Goal: Task Accomplishment & Management: Manage account settings

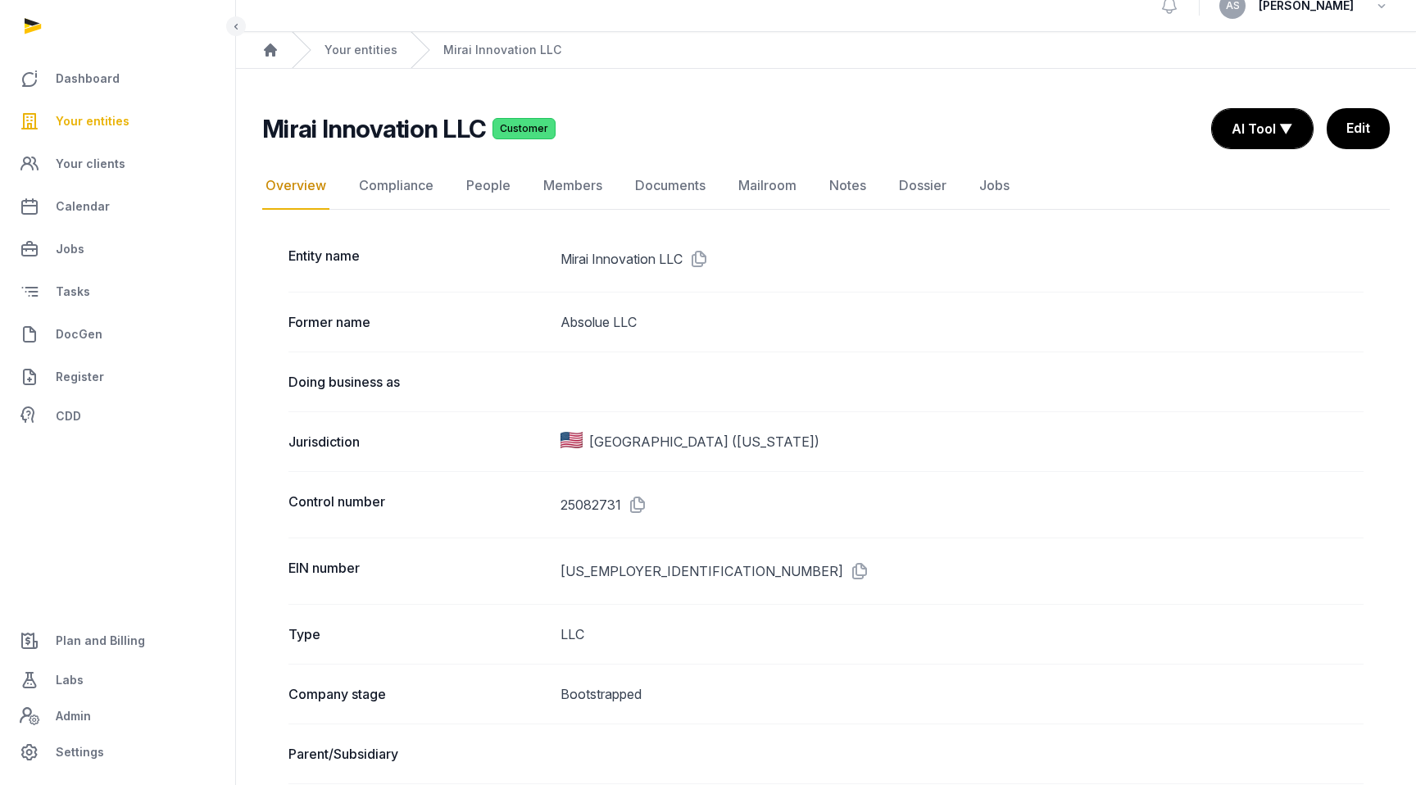
click at [113, 122] on span "Your entities" at bounding box center [93, 121] width 74 height 20
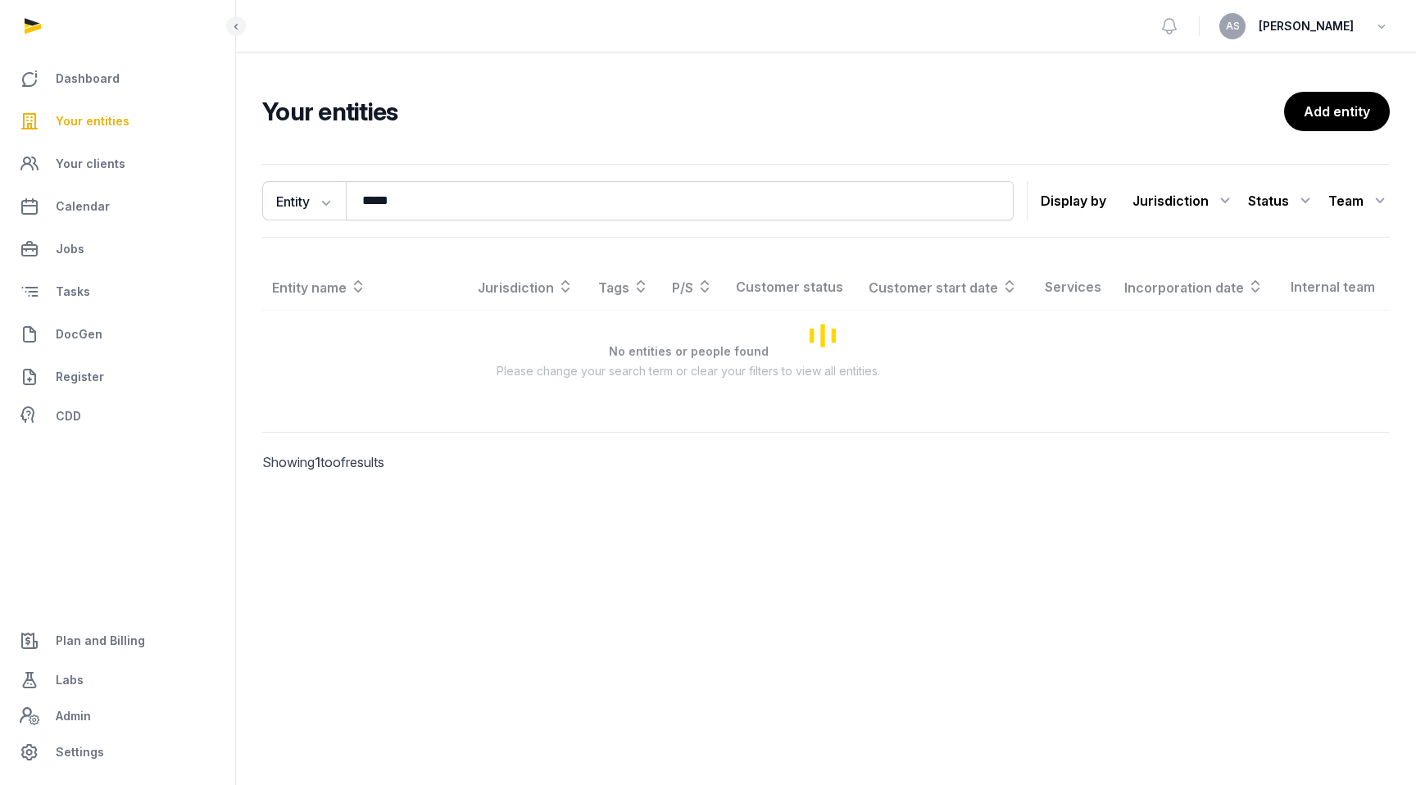
click at [105, 123] on span "Your entities" at bounding box center [93, 121] width 74 height 20
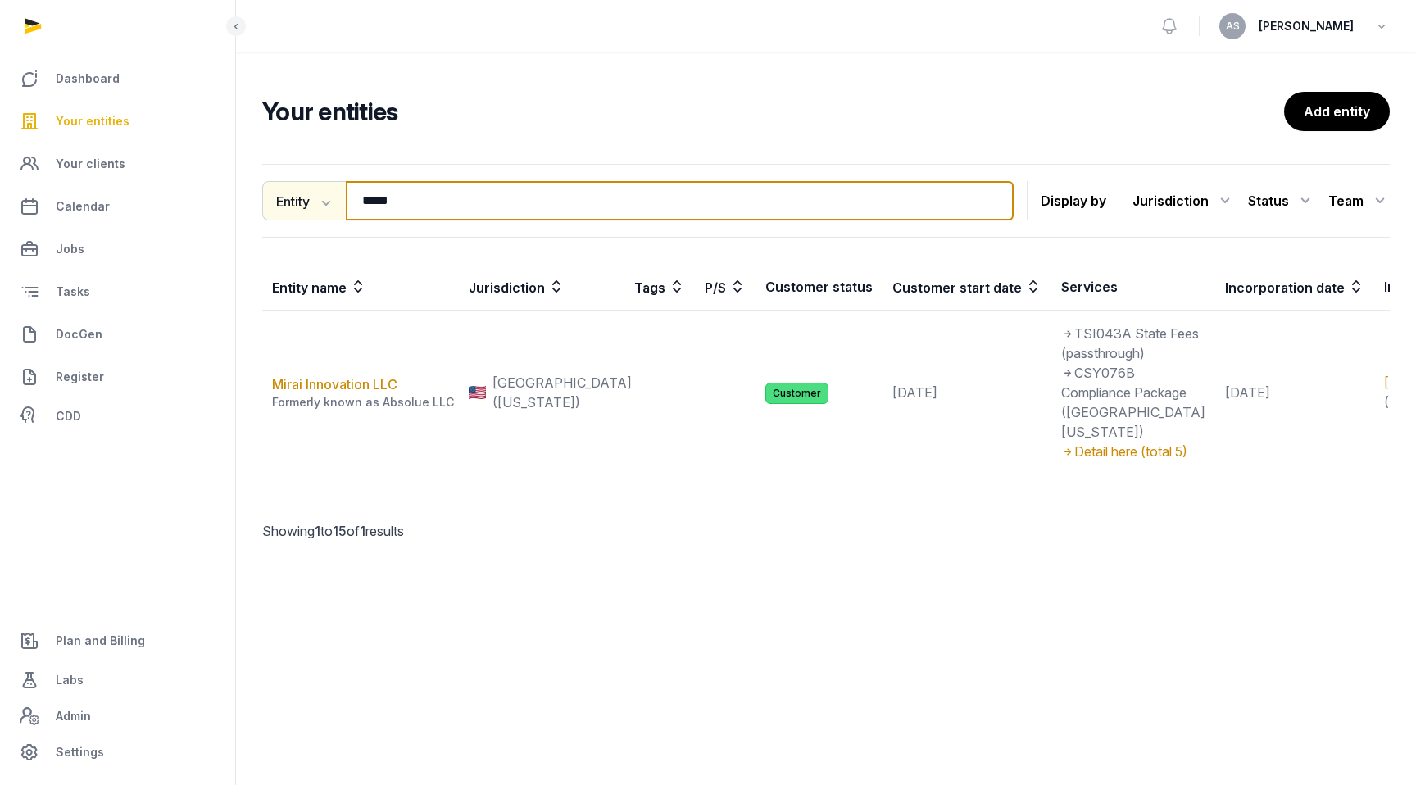
drag, startPoint x: 458, startPoint y: 201, endPoint x: 315, endPoint y: 196, distance: 143.5
click at [315, 196] on div "Entity Entity People Tags Services ***** Search" at bounding box center [637, 200] width 751 height 39
click at [403, 191] on input "*****" at bounding box center [680, 200] width 668 height 39
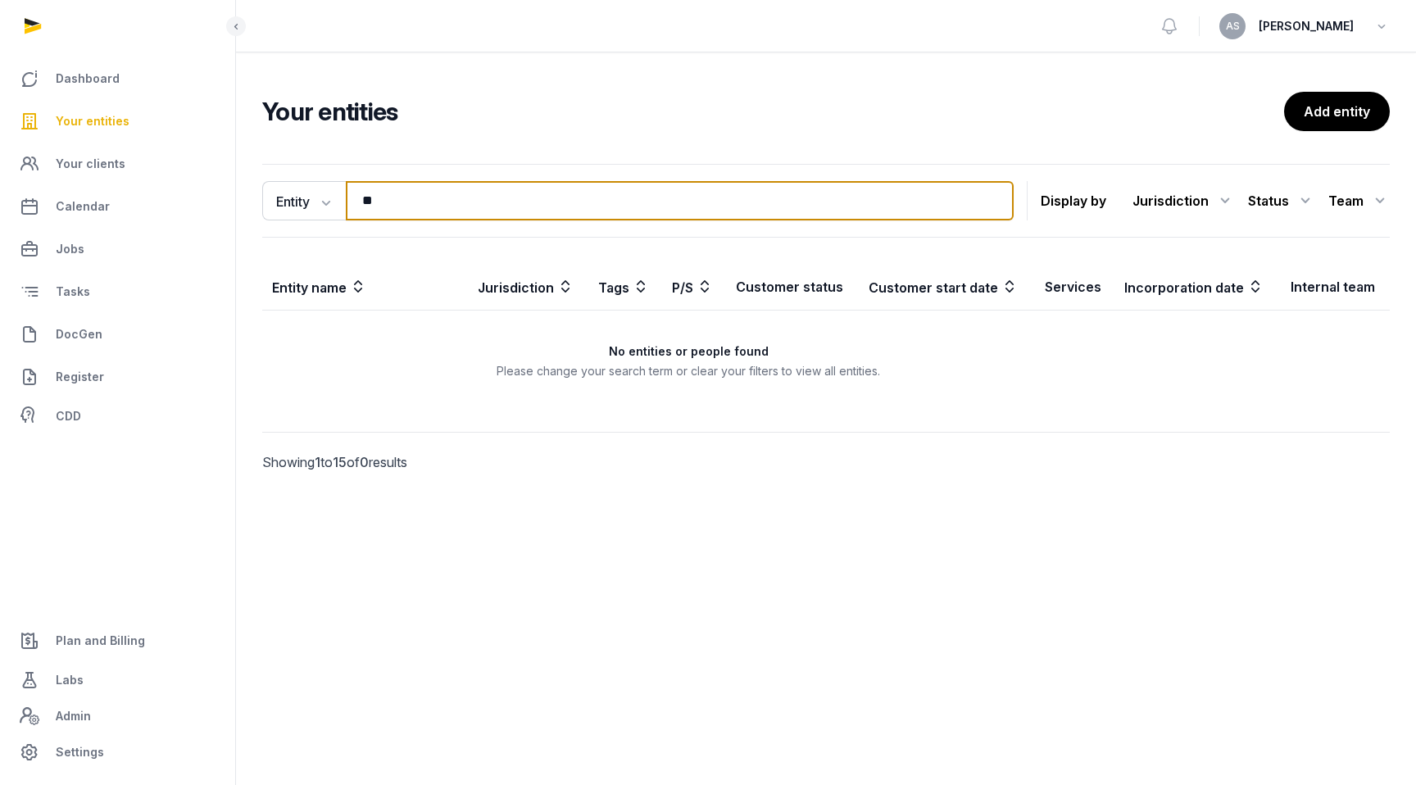
type input "*"
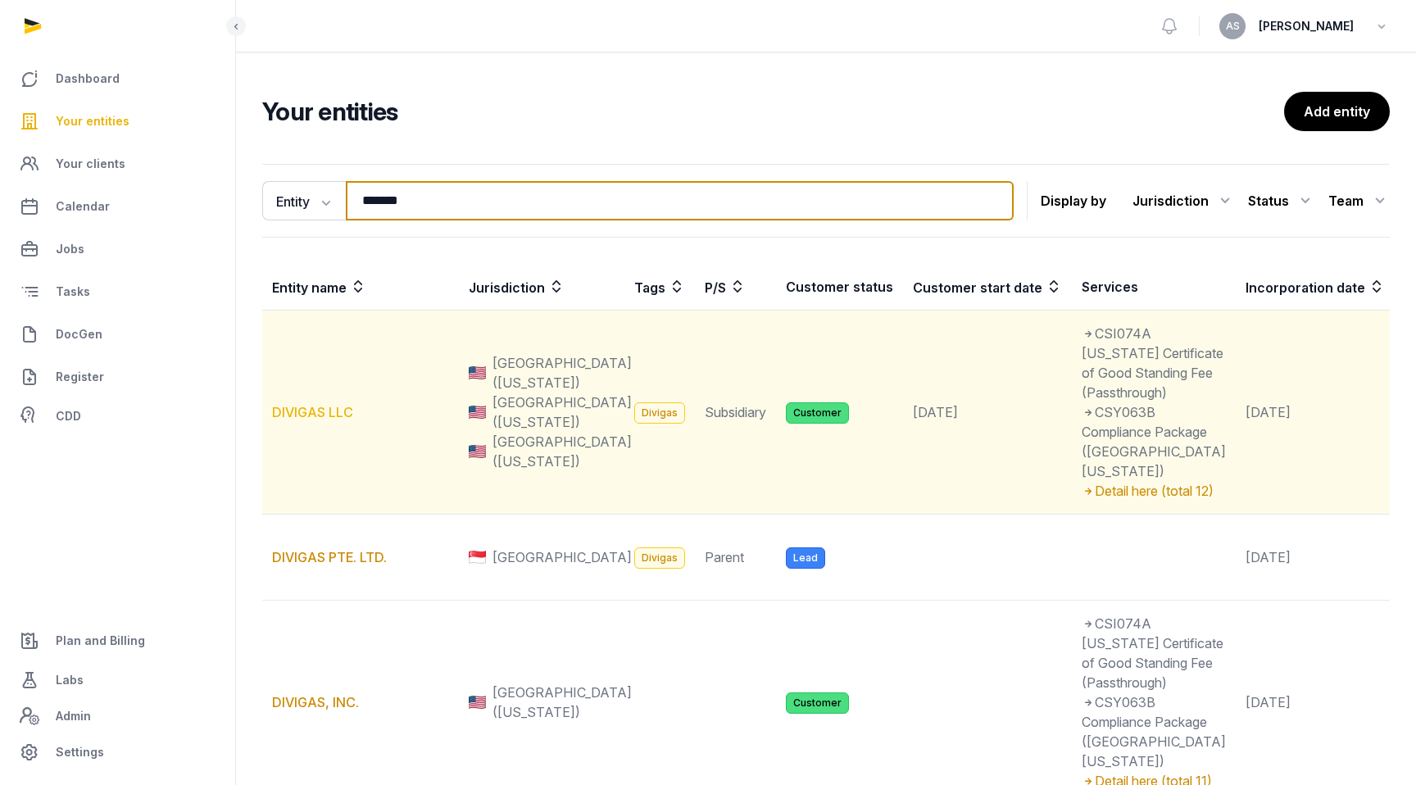
type input "*******"
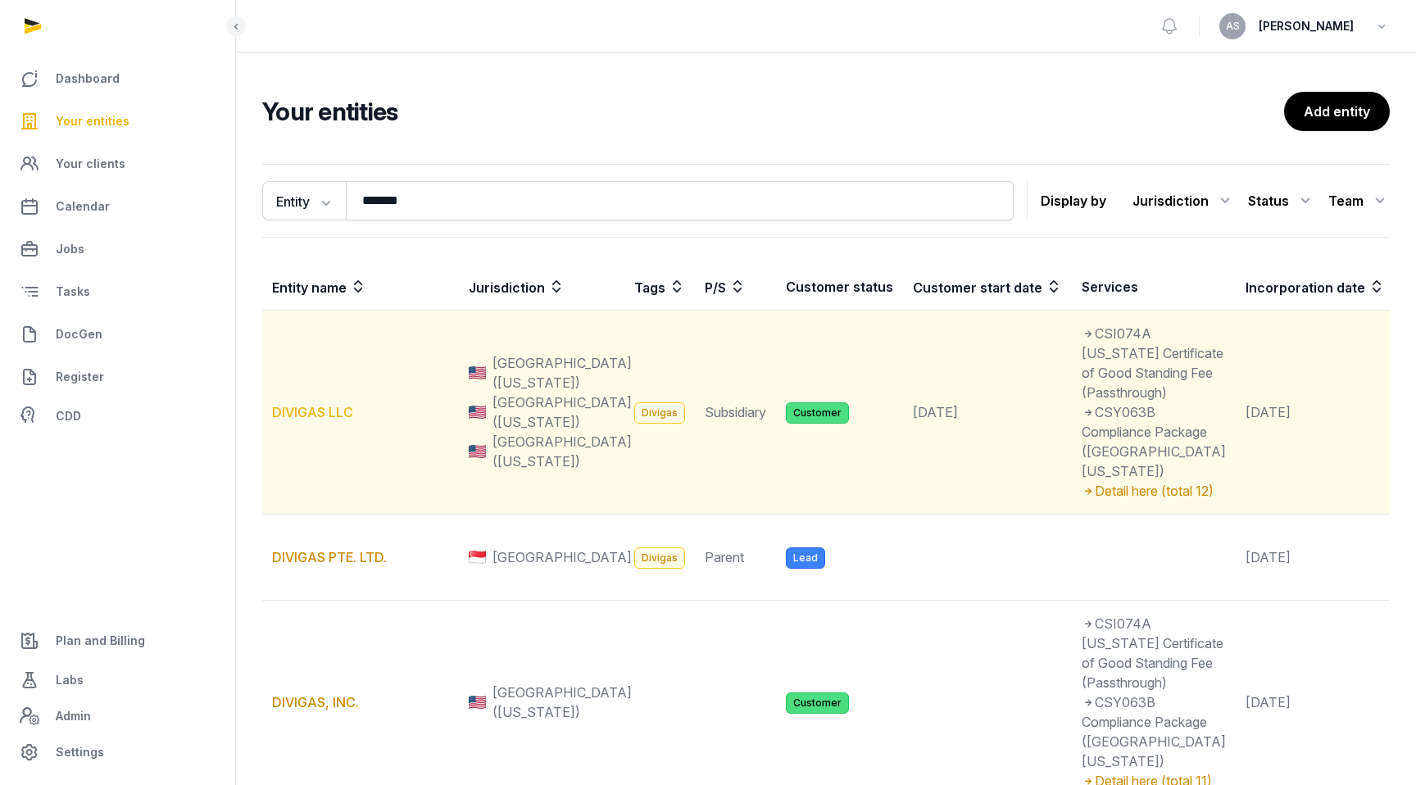
click at [307, 420] on link "DIVIGAS LLC" at bounding box center [312, 412] width 81 height 16
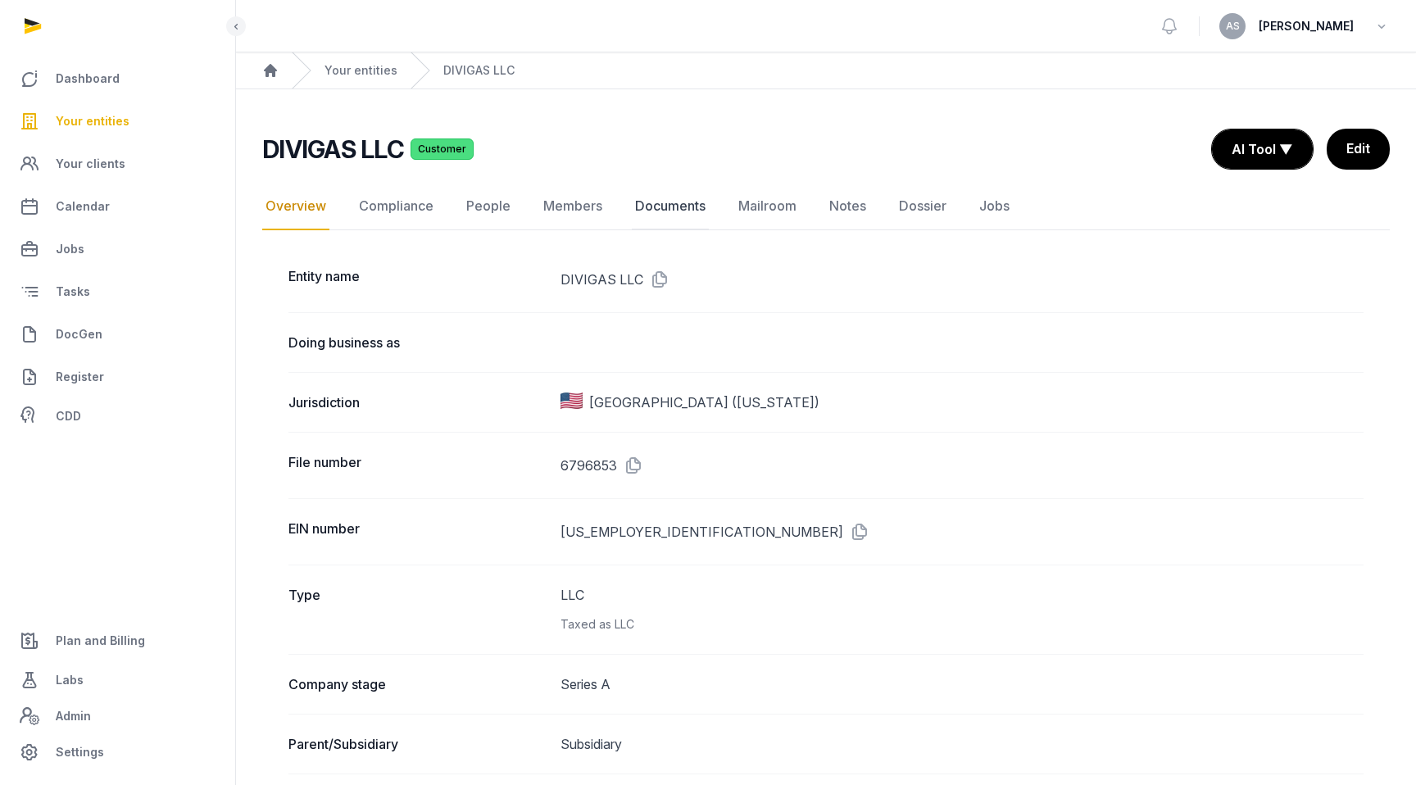
click at [667, 208] on link "Documents" at bounding box center [670, 207] width 77 height 48
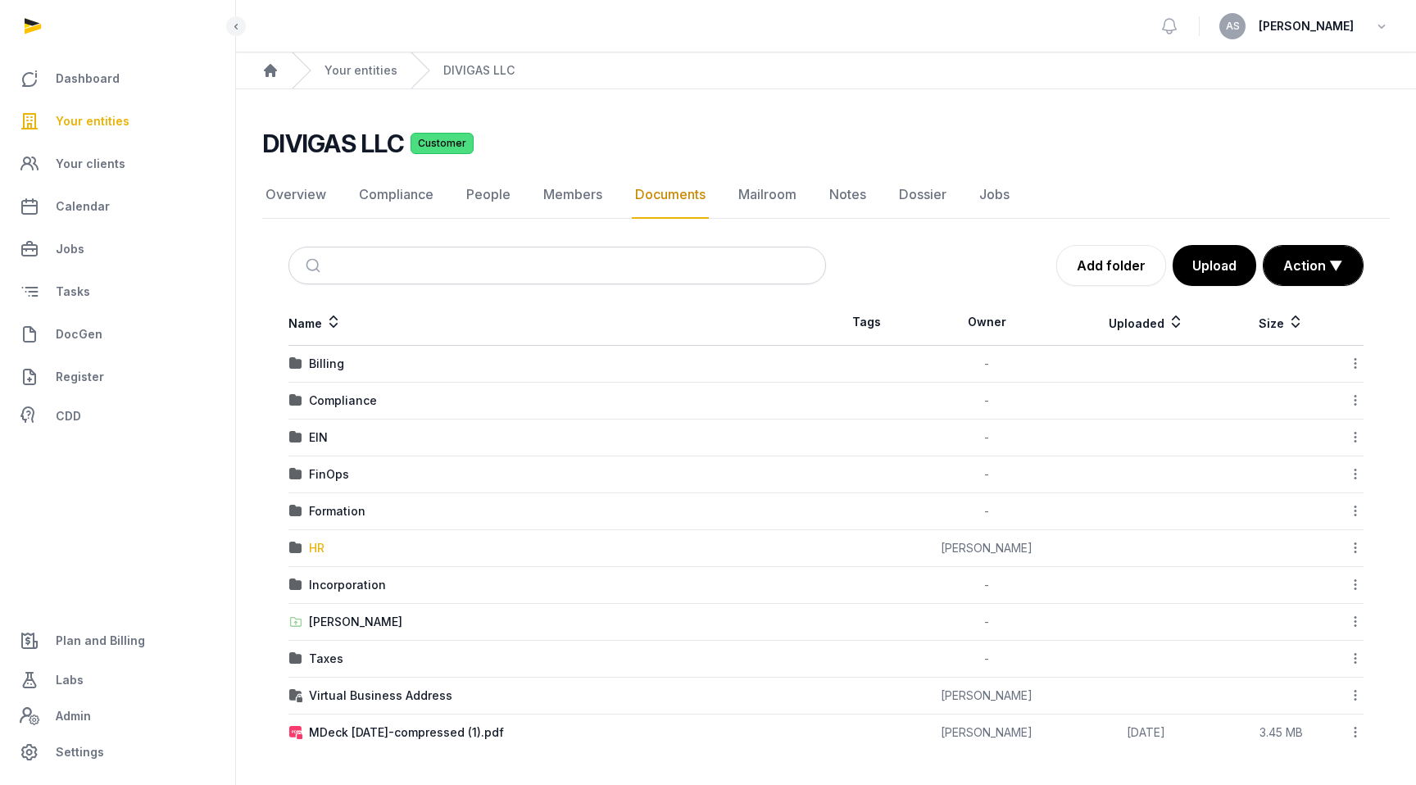
click at [319, 549] on div "HR" at bounding box center [317, 548] width 16 height 16
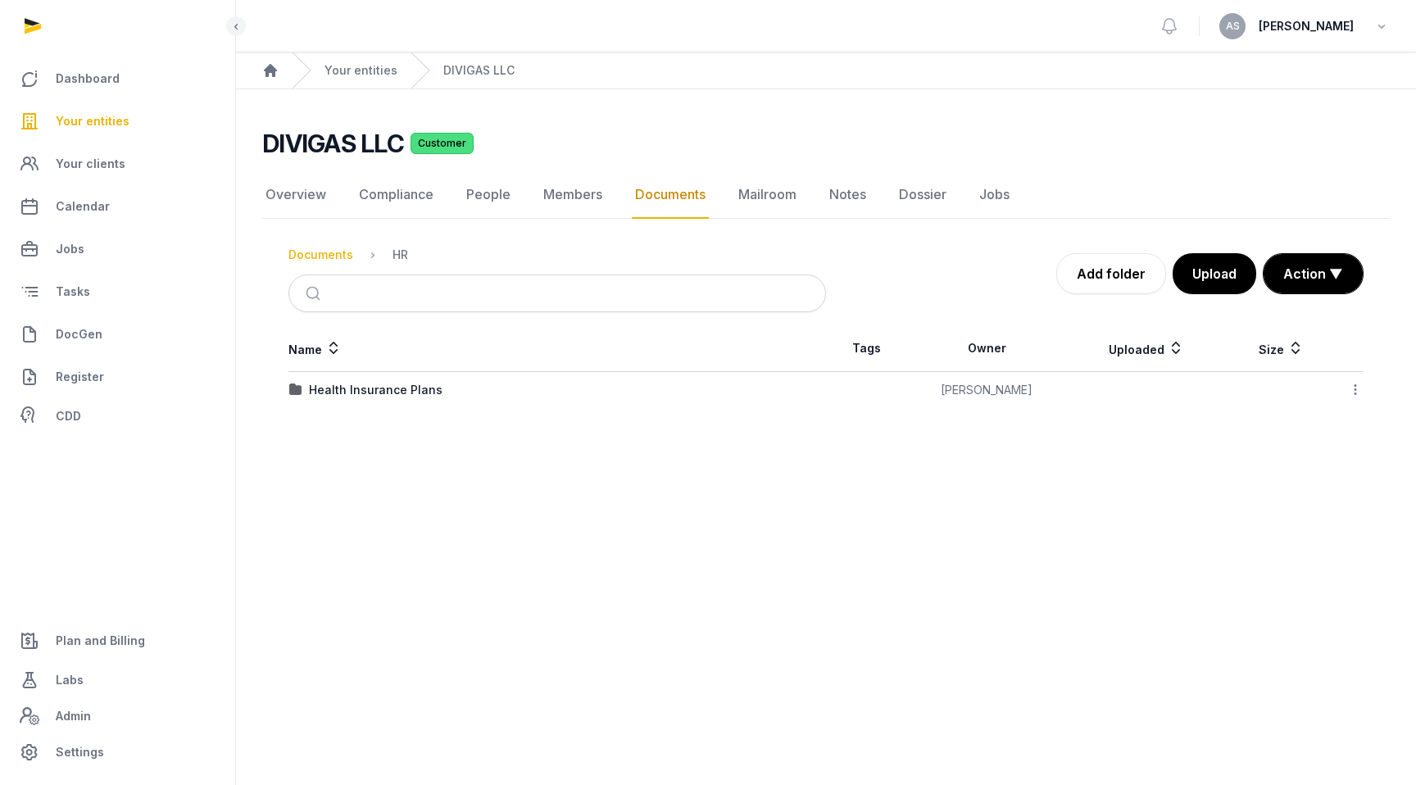
click at [330, 253] on div "Documents" at bounding box center [320, 255] width 65 height 16
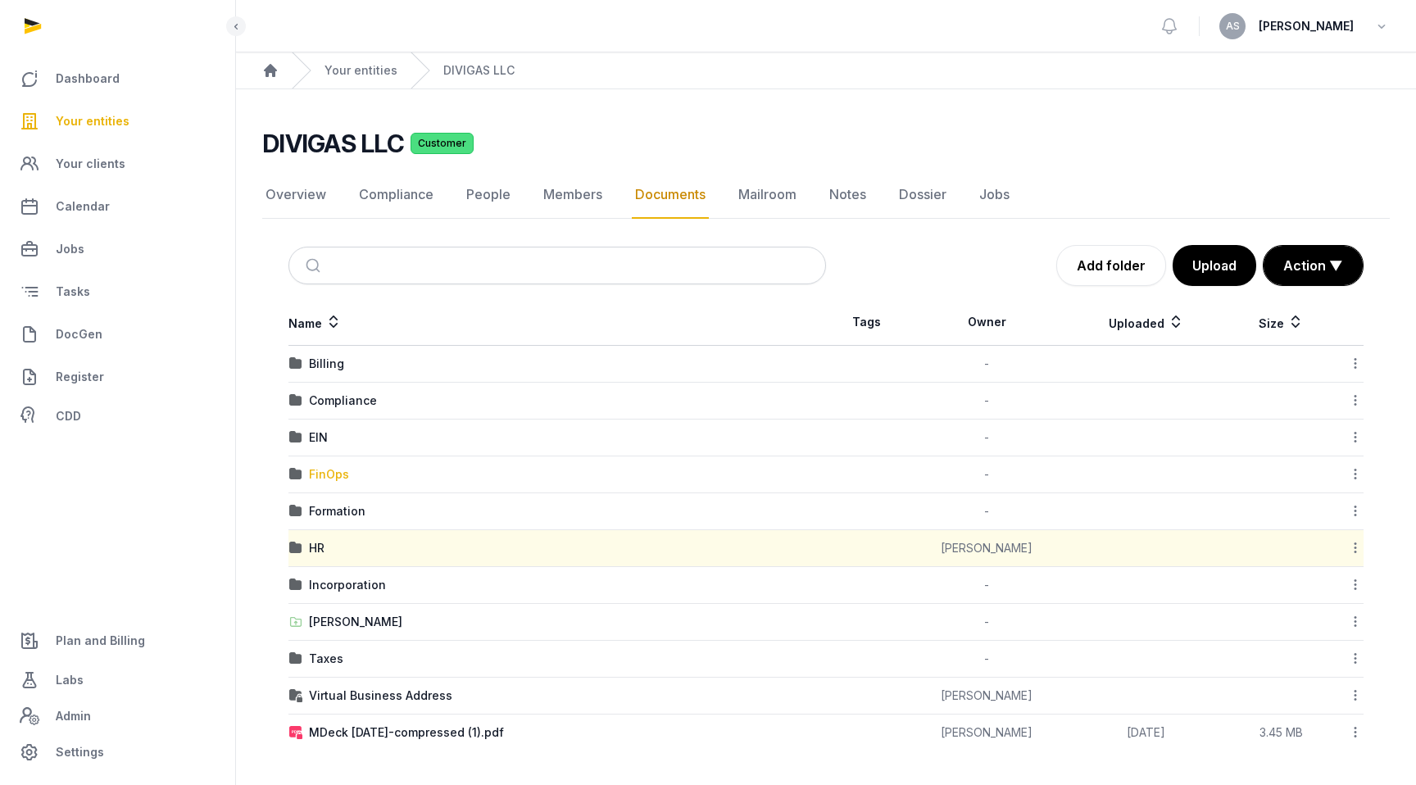
click at [325, 473] on div "FinOps" at bounding box center [329, 474] width 40 height 16
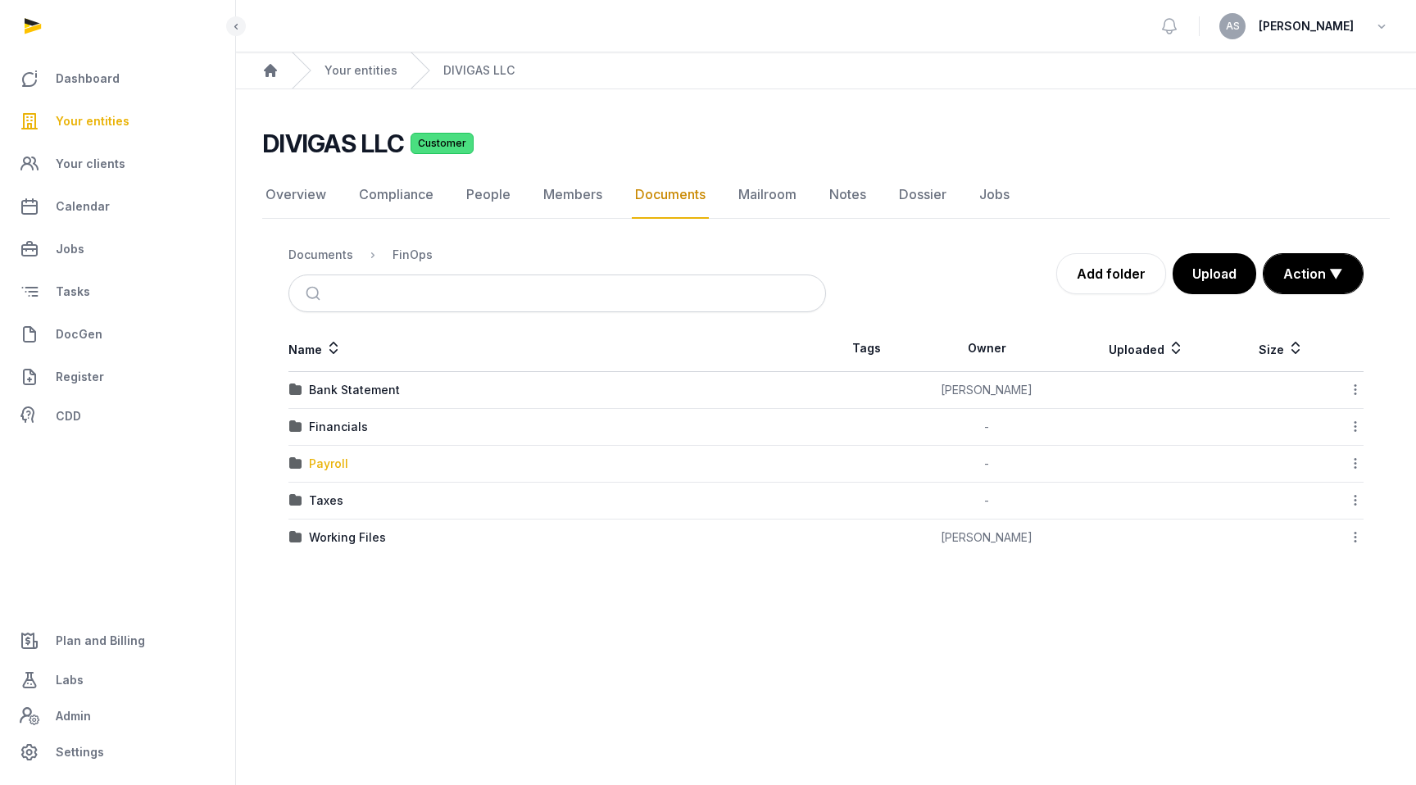
click at [338, 468] on div "Payroll" at bounding box center [328, 464] width 39 height 16
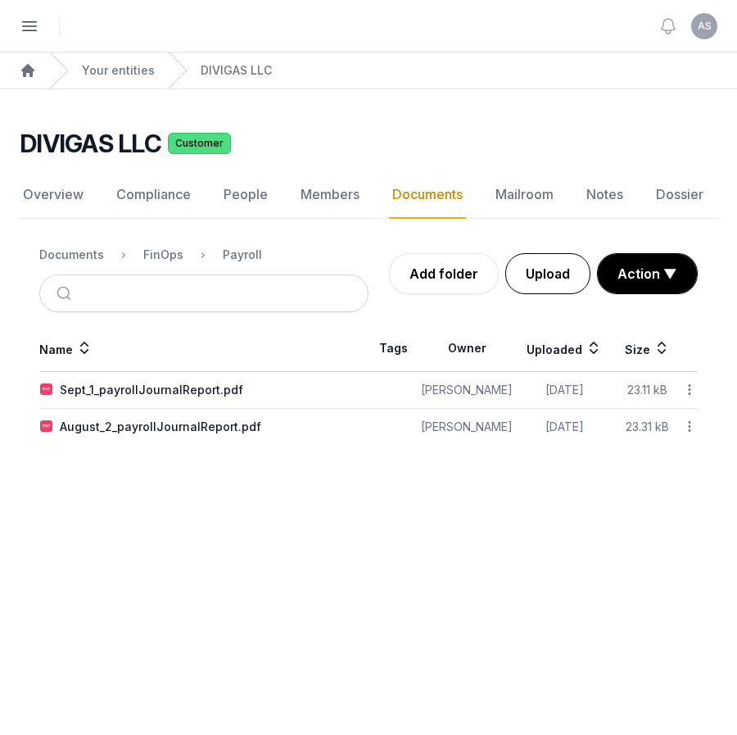
click at [548, 281] on button "Upload" at bounding box center [548, 273] width 85 height 41
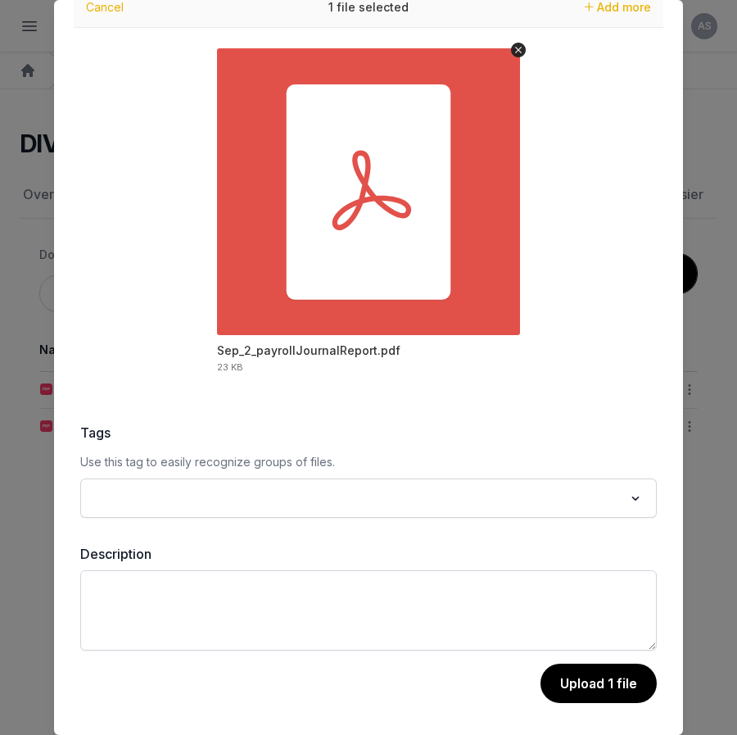
scroll to position [66, 0]
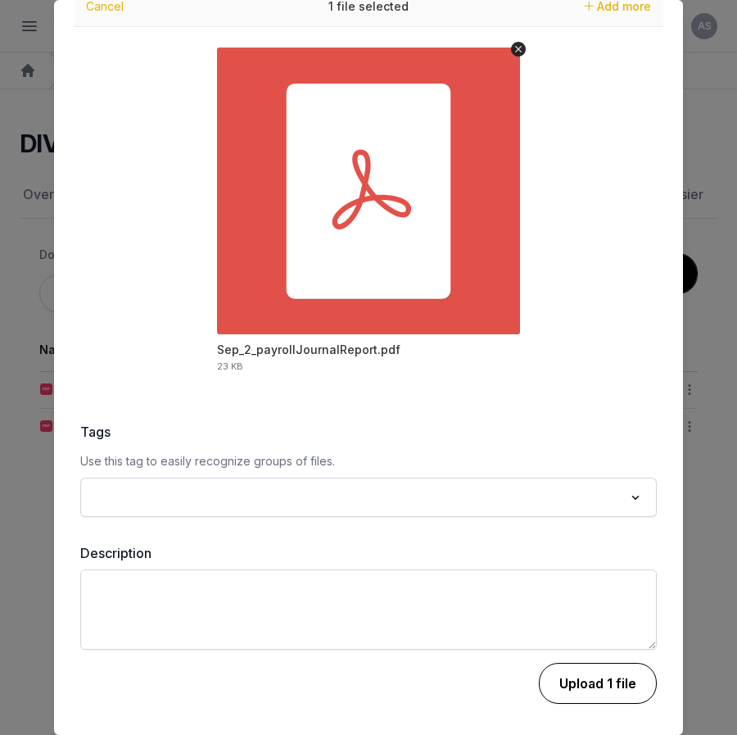
click at [619, 676] on button "Upload 1 file" at bounding box center [598, 683] width 118 height 41
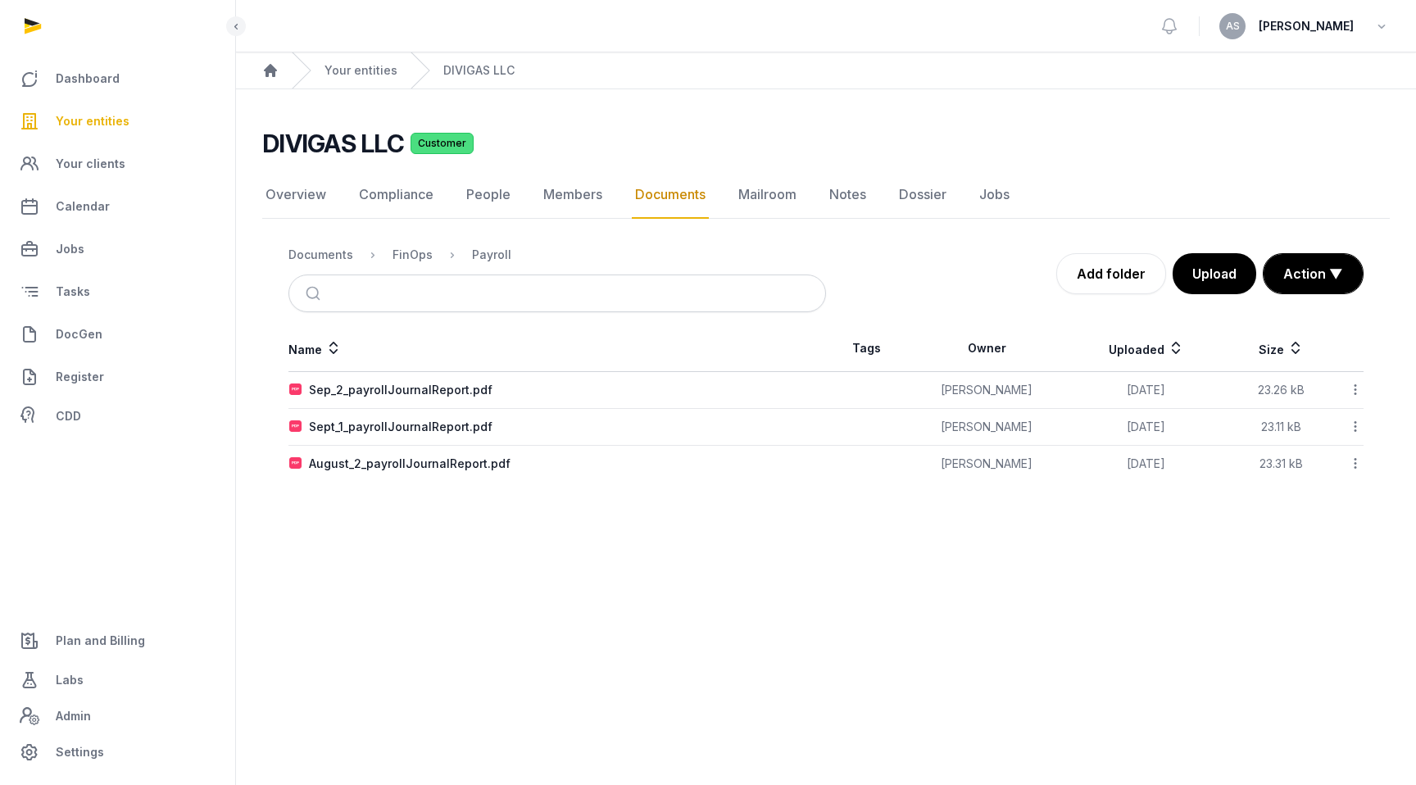
click at [115, 120] on span "Your entities" at bounding box center [93, 121] width 74 height 20
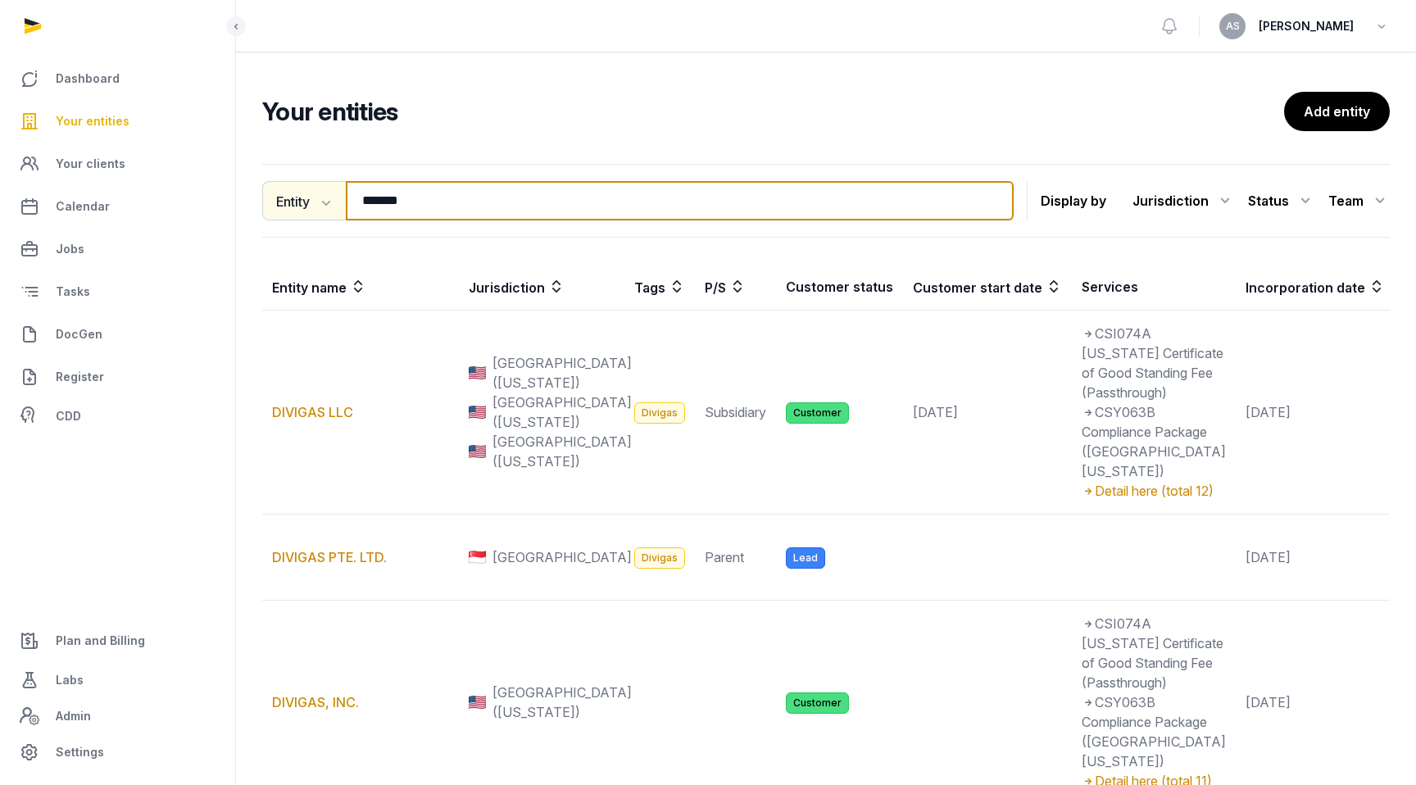
drag, startPoint x: 450, startPoint y: 192, endPoint x: 340, endPoint y: 202, distance: 110.3
click at [340, 202] on div "Entity Entity People Tags Services ******* Search" at bounding box center [637, 200] width 751 height 39
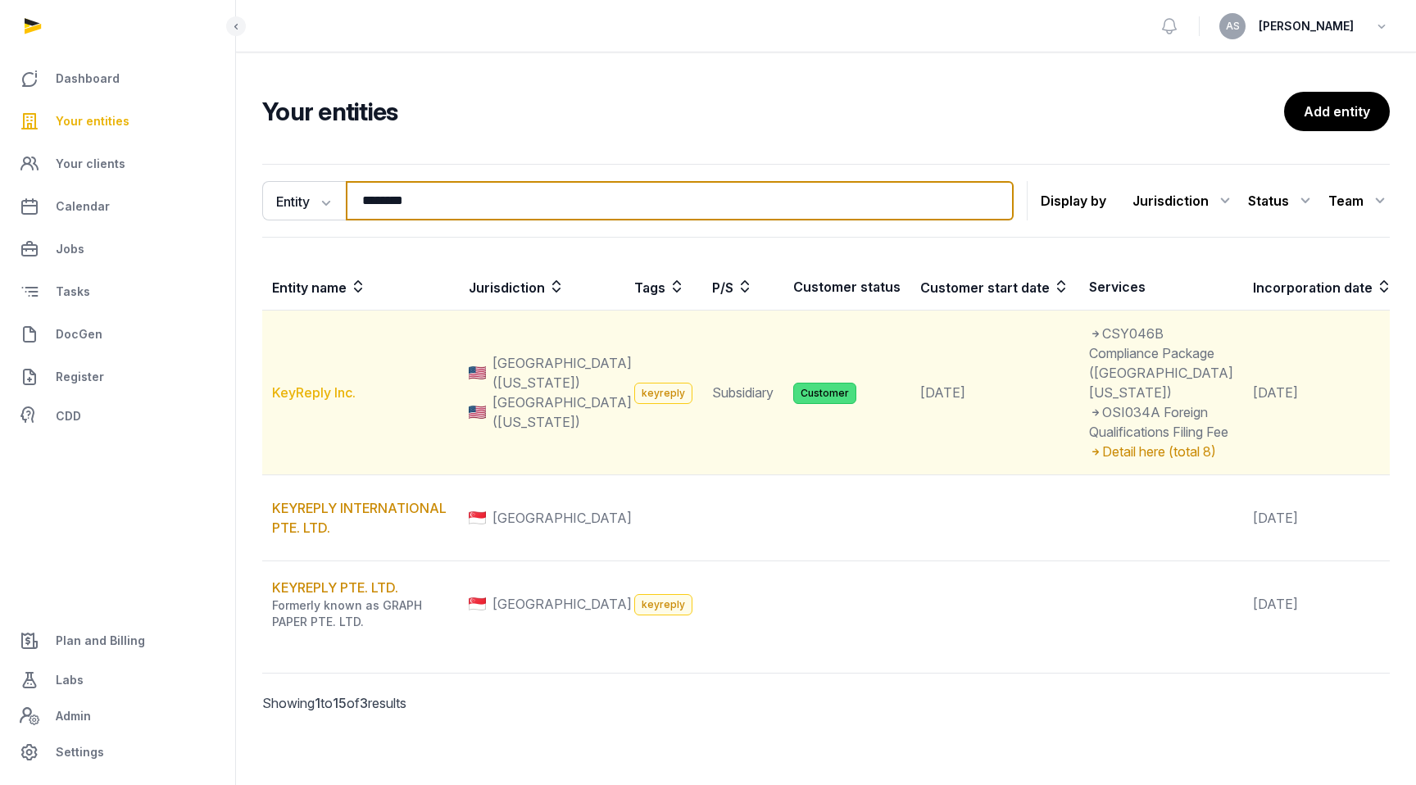
type input "********"
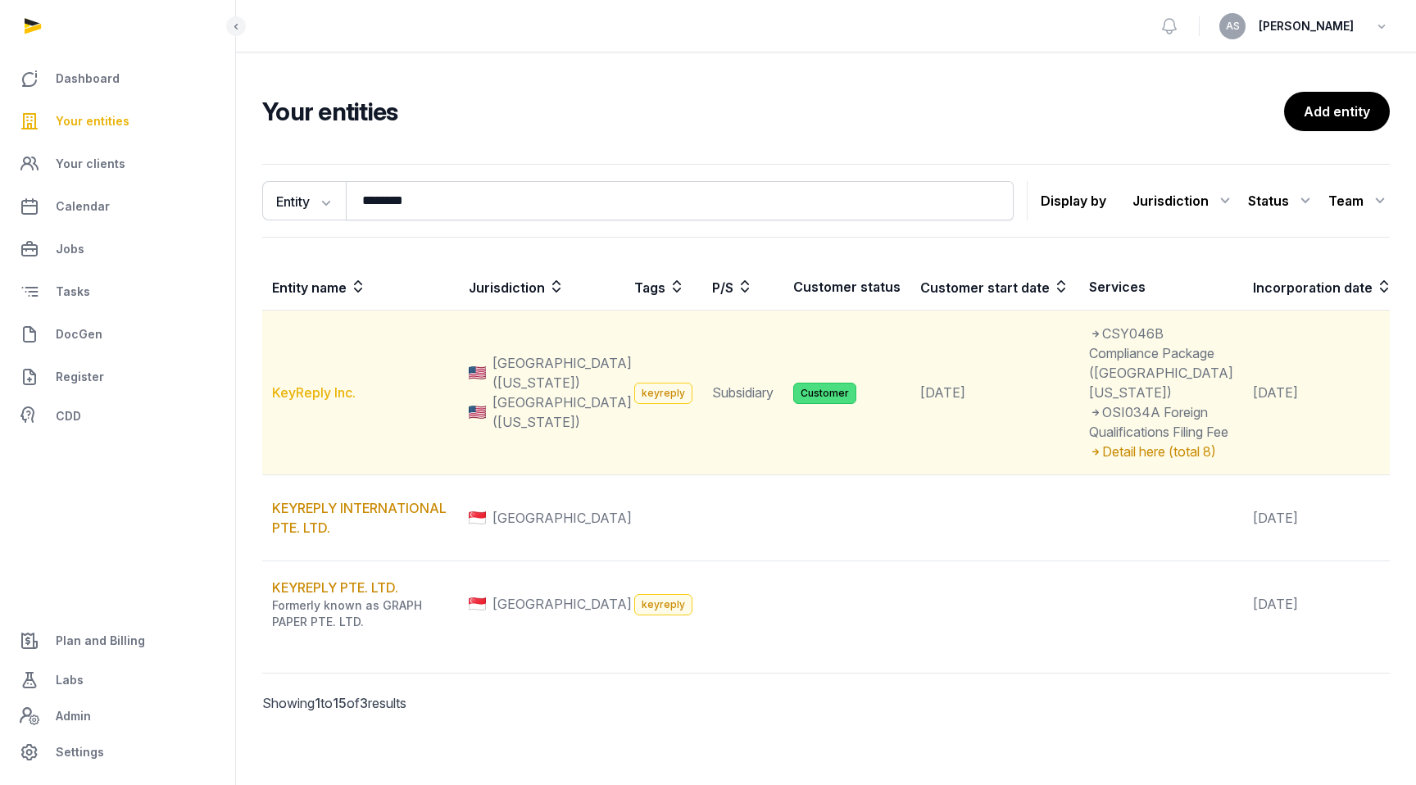
click at [332, 401] on link "KeyReply Inc." at bounding box center [314, 392] width 84 height 16
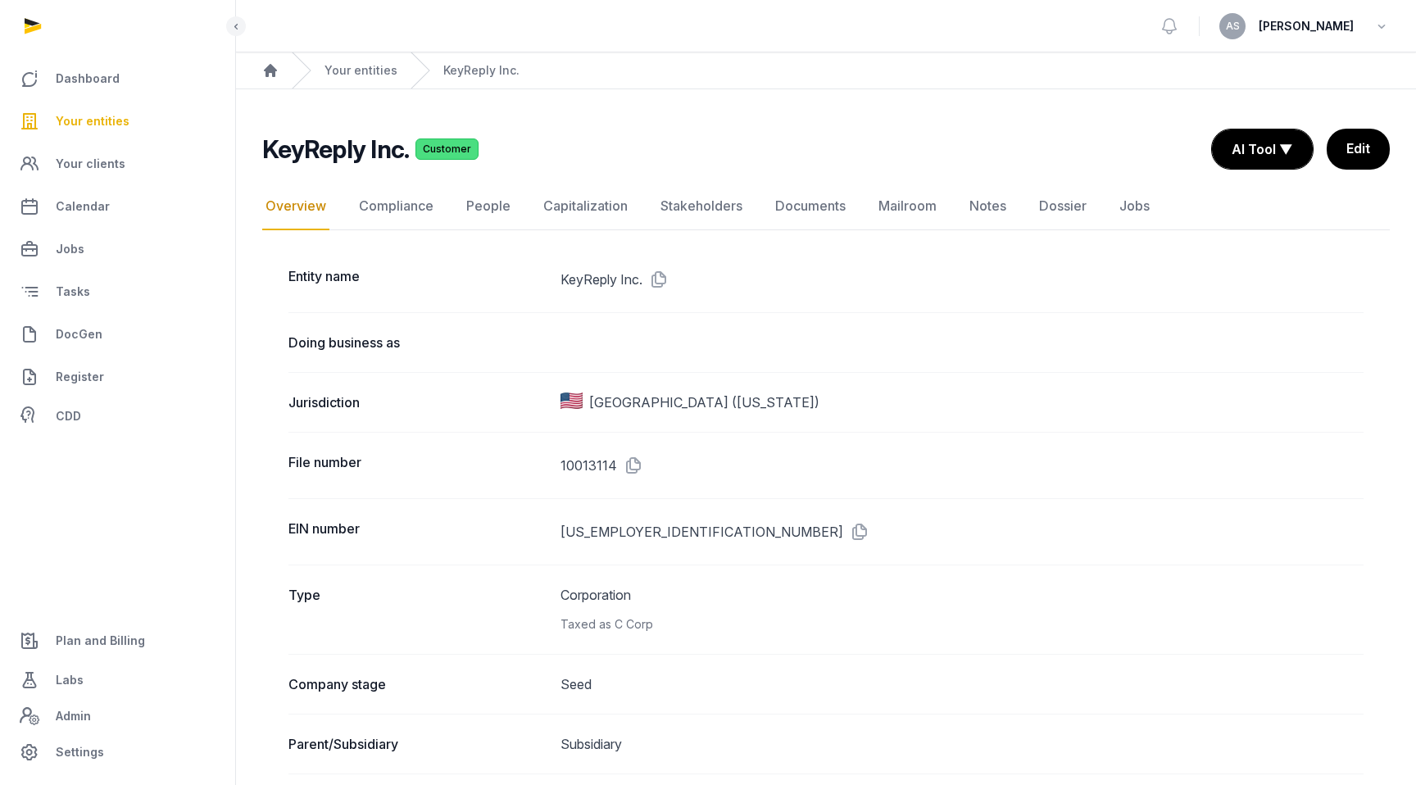
click at [324, 420] on div "Jurisdiction [GEOGRAPHIC_DATA] ([US_STATE])" at bounding box center [825, 402] width 1075 height 60
click at [320, 424] on div "Jurisdiction [GEOGRAPHIC_DATA] ([US_STATE])" at bounding box center [825, 402] width 1075 height 60
click at [817, 205] on link "Documents" at bounding box center [810, 207] width 77 height 48
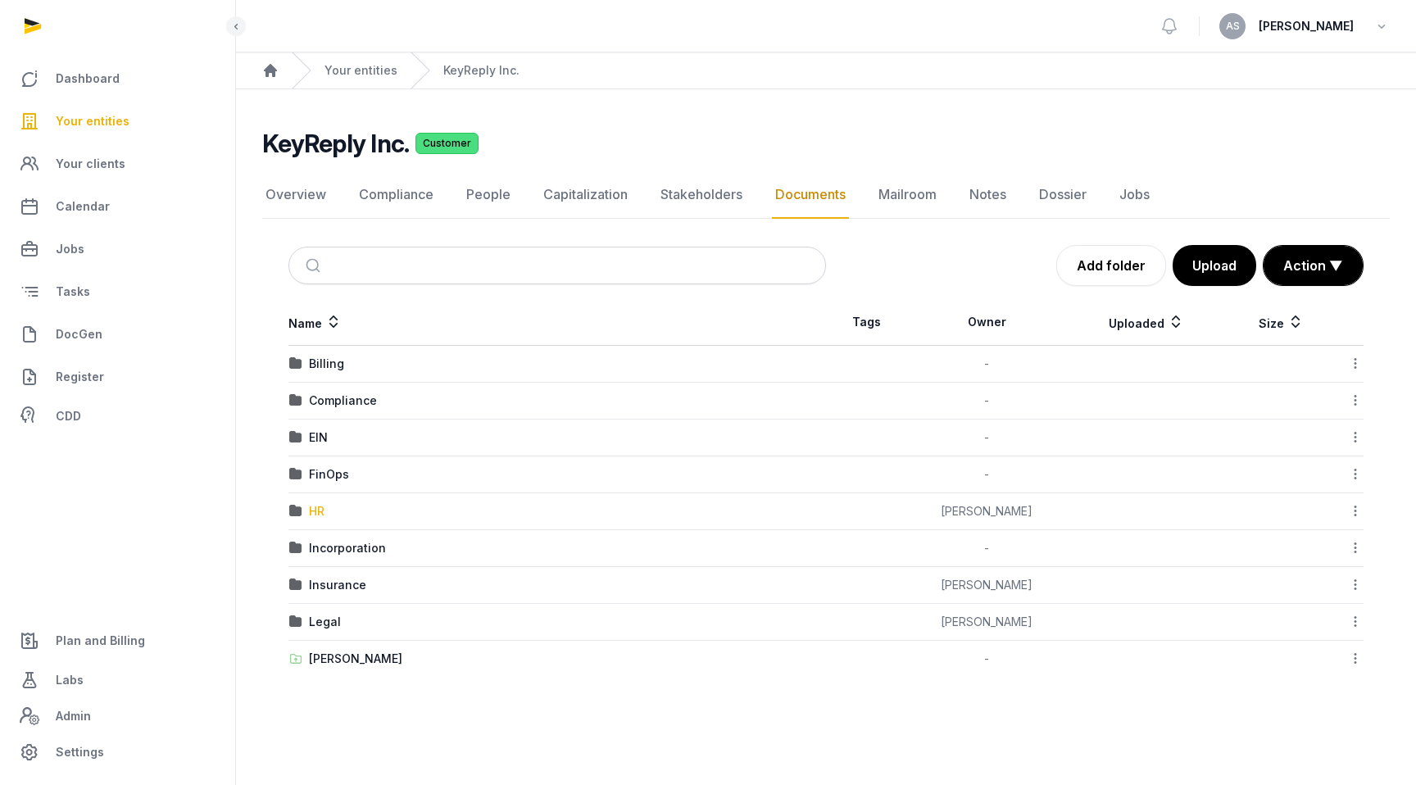
click at [322, 509] on div "HR" at bounding box center [317, 511] width 16 height 16
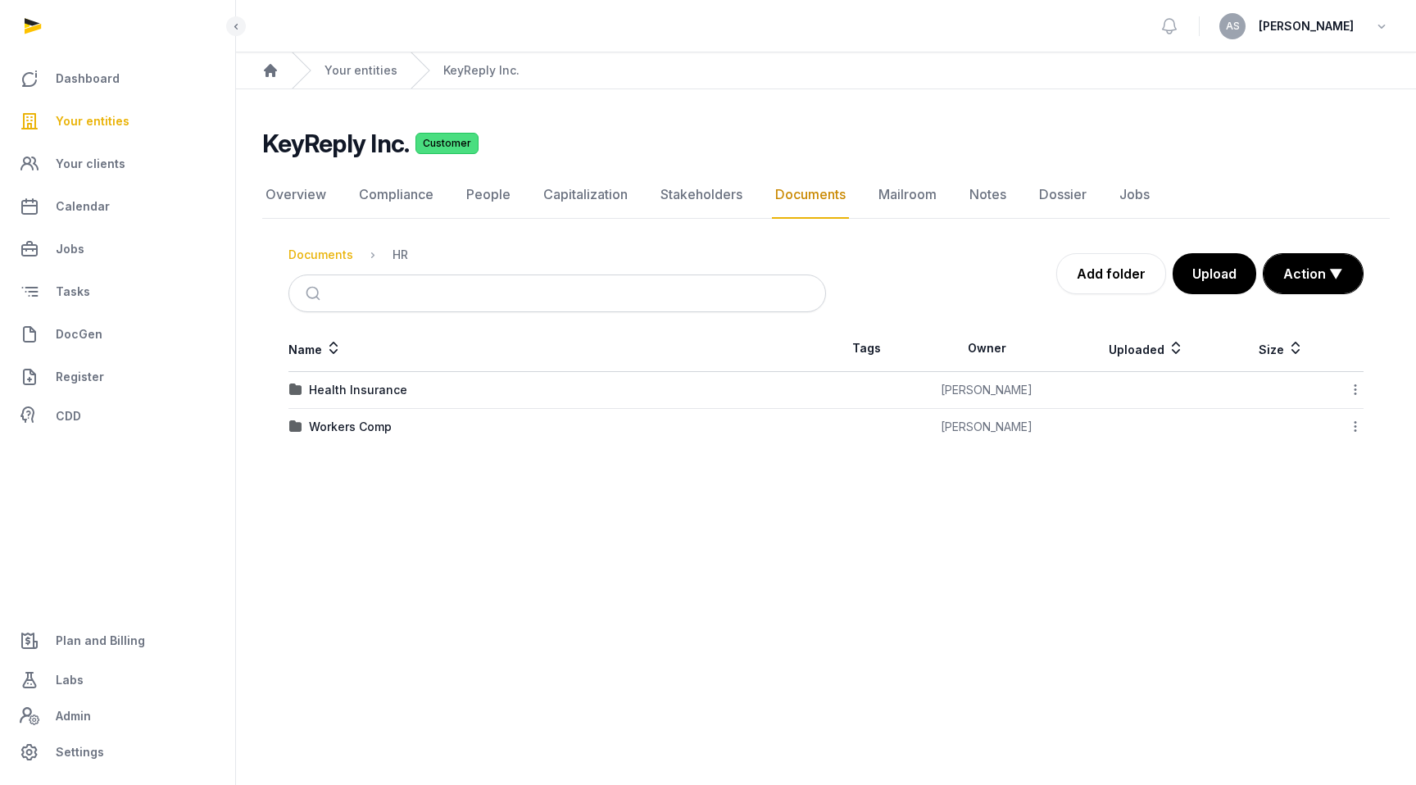
click at [330, 254] on div "Documents" at bounding box center [320, 255] width 65 height 16
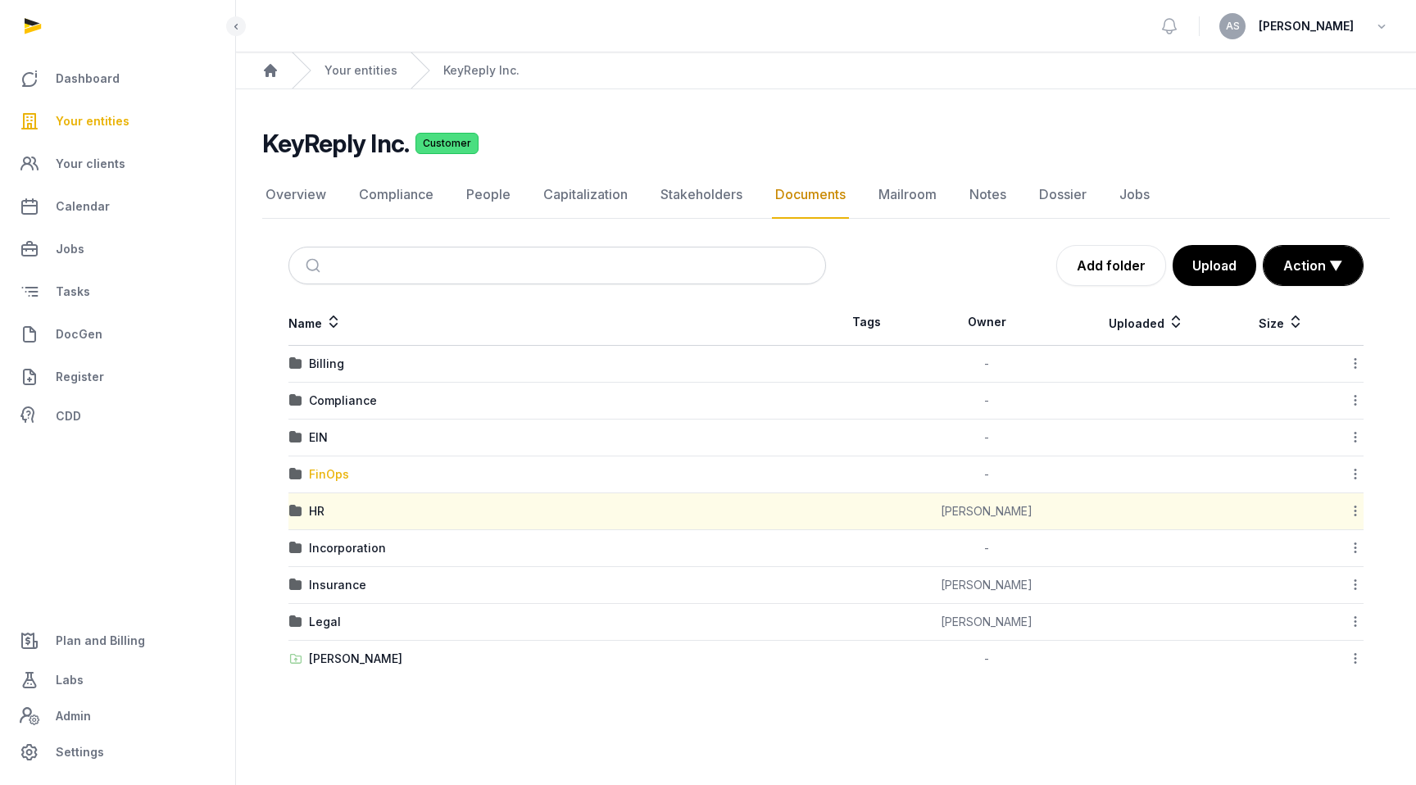
click at [338, 470] on div "FinOps" at bounding box center [329, 474] width 40 height 16
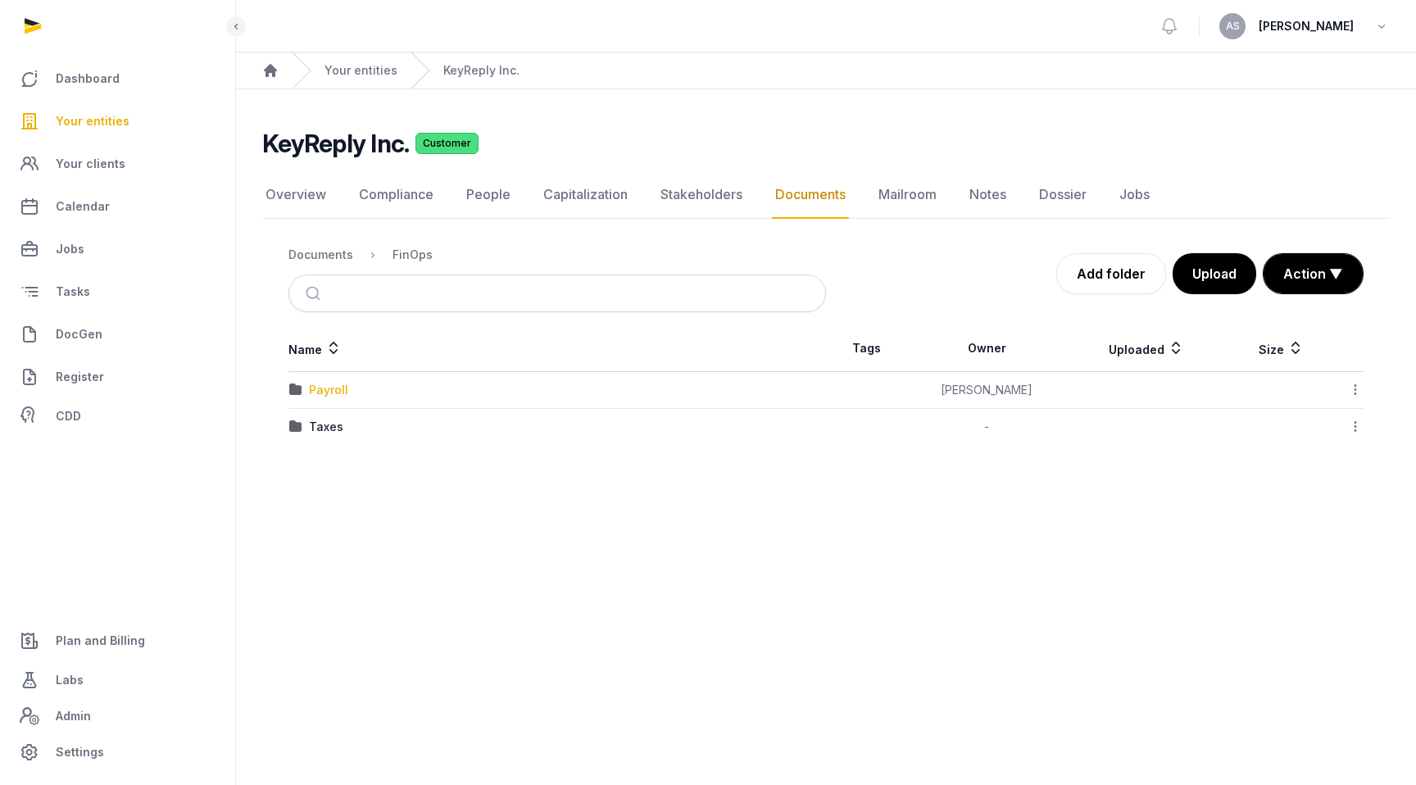
click at [334, 387] on div "Payroll" at bounding box center [328, 390] width 39 height 16
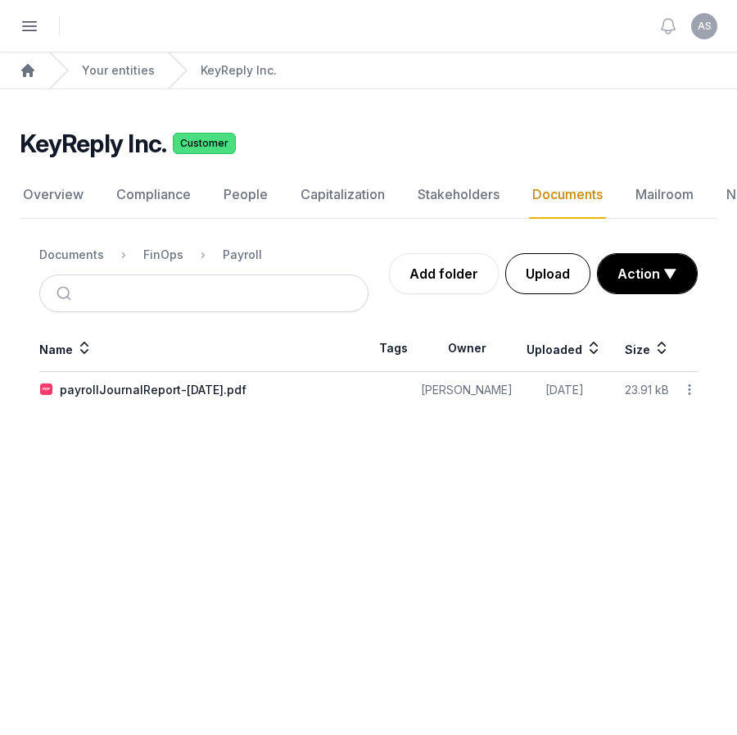
click at [539, 289] on button "Upload" at bounding box center [548, 273] width 85 height 41
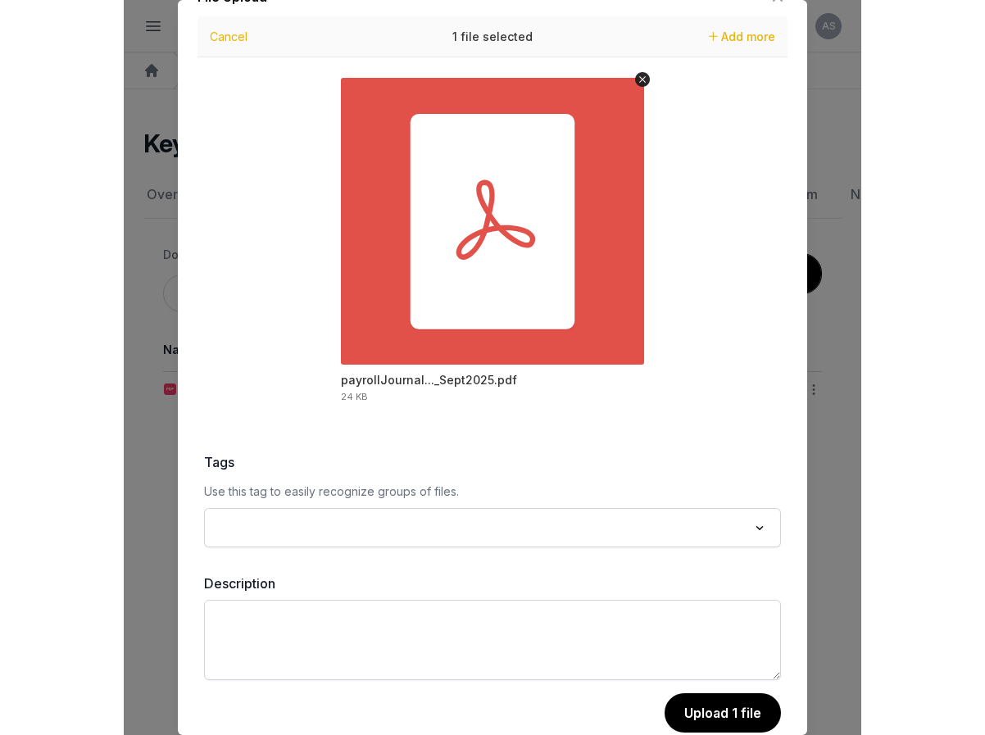
scroll to position [66, 0]
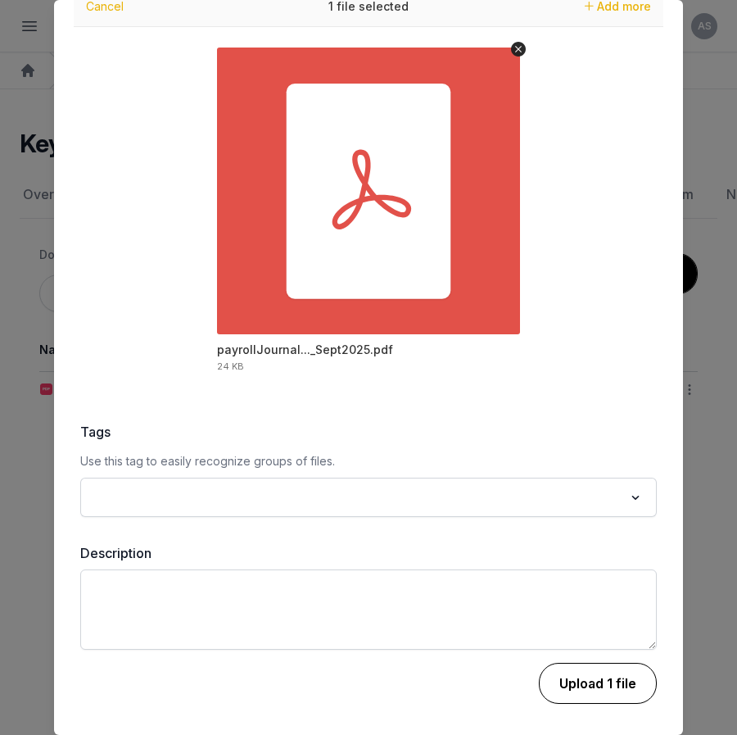
click at [587, 682] on button "Upload 1 file" at bounding box center [598, 683] width 118 height 41
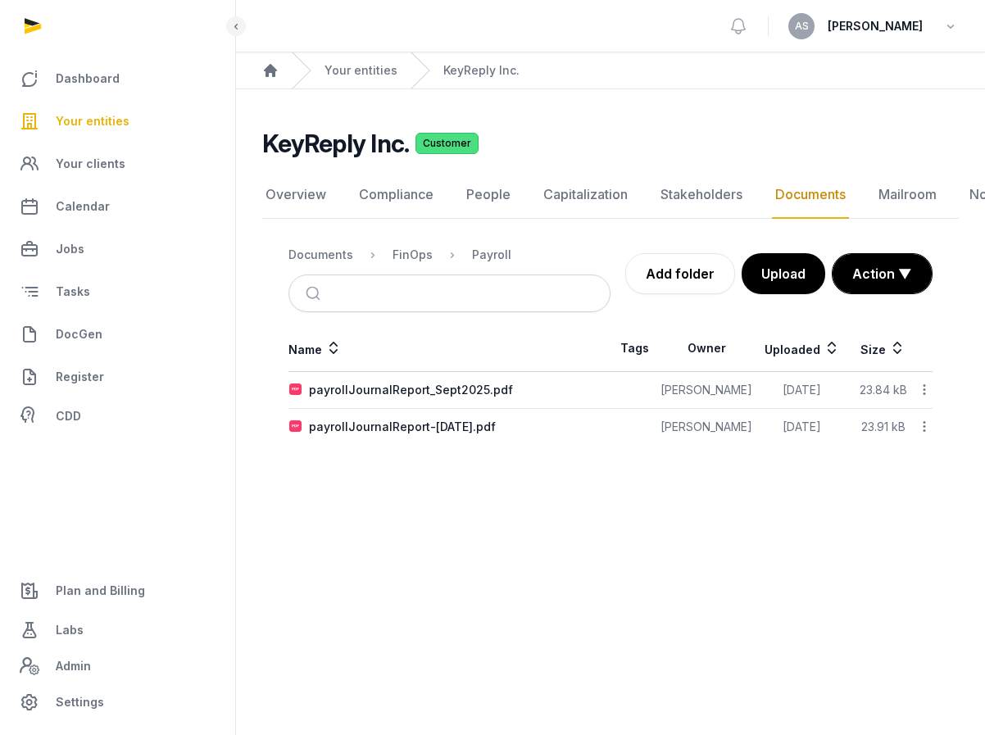
click at [121, 122] on span "Your entities" at bounding box center [93, 121] width 74 height 20
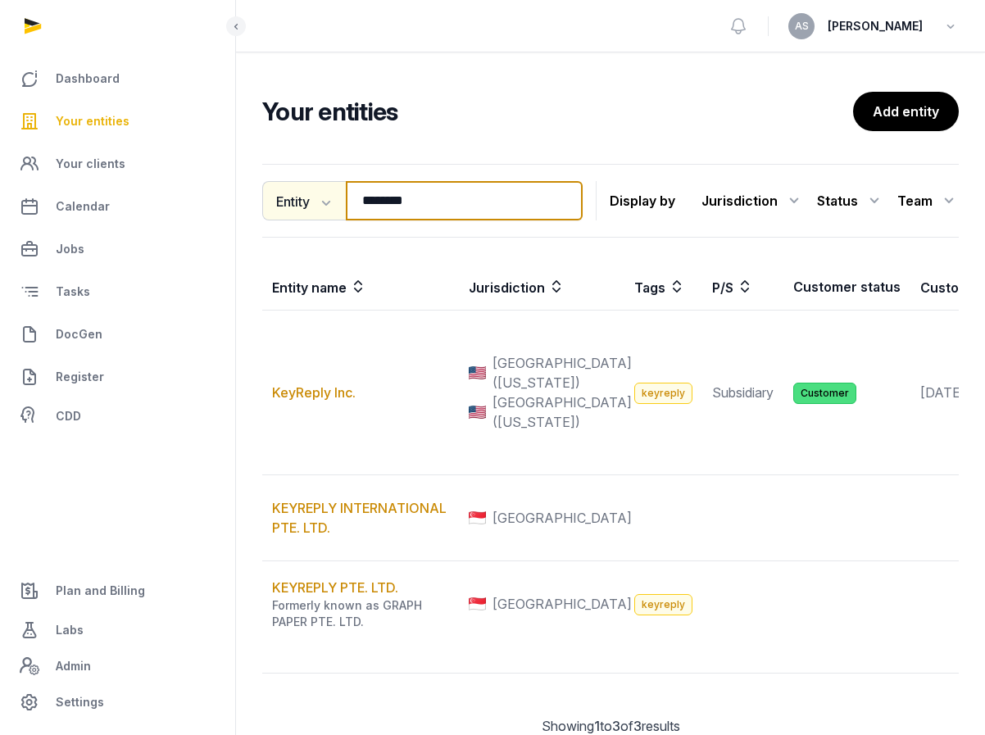
drag, startPoint x: 447, startPoint y: 202, endPoint x: 325, endPoint y: 202, distance: 121.3
click at [325, 202] on div "Entity Entity People Tags Services ******** Search" at bounding box center [422, 200] width 320 height 39
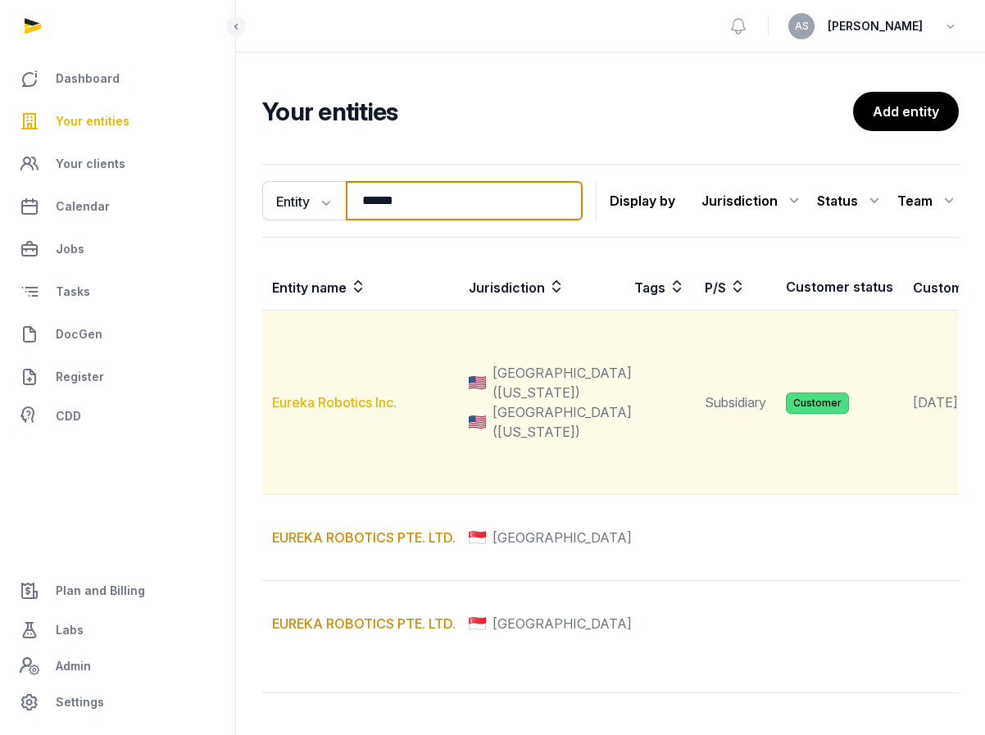
type input "******"
click at [356, 410] on link "Eureka Robotics Inc." at bounding box center [334, 402] width 125 height 16
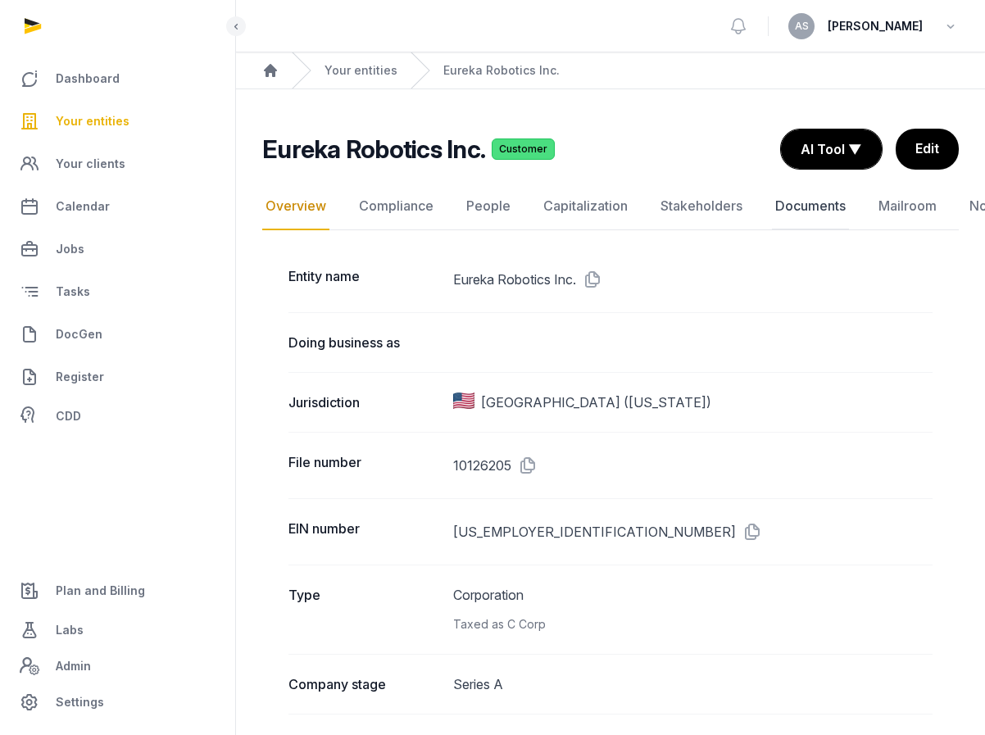
click at [815, 204] on link "Documents" at bounding box center [810, 207] width 77 height 48
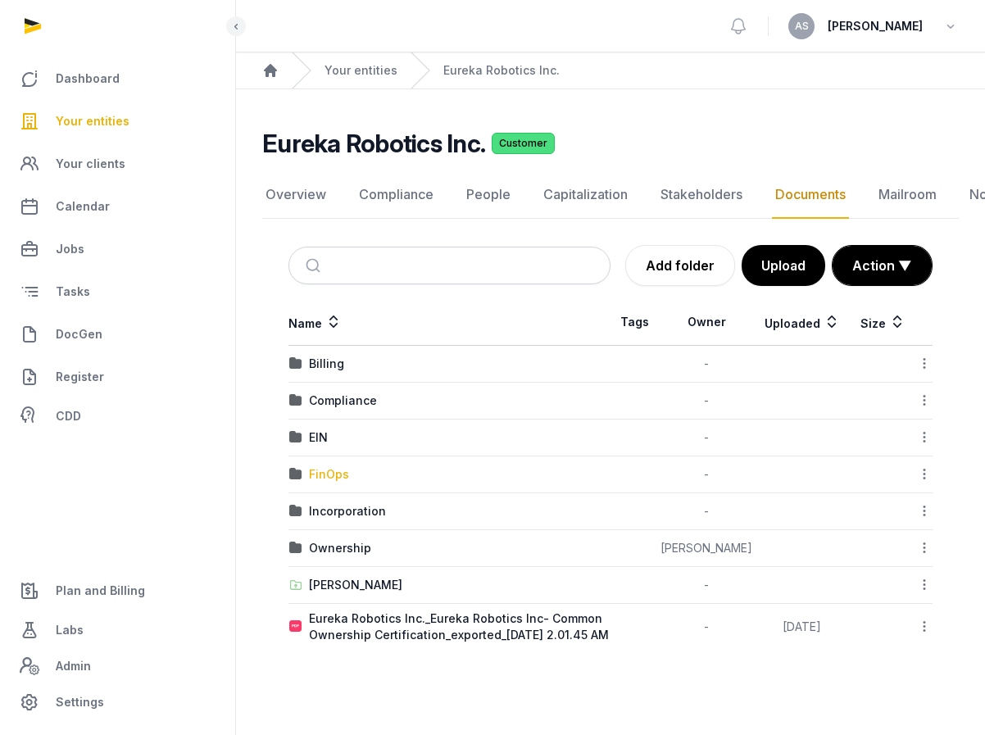
click at [329, 471] on div "FinOps" at bounding box center [329, 474] width 40 height 16
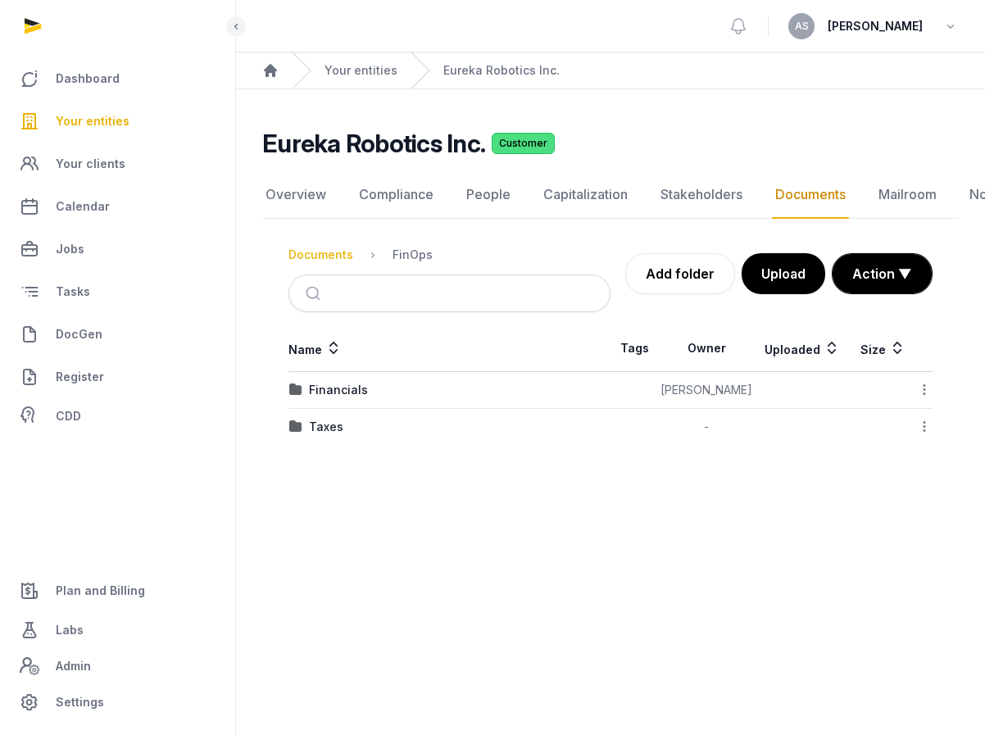
click at [332, 252] on div "Documents" at bounding box center [320, 255] width 65 height 16
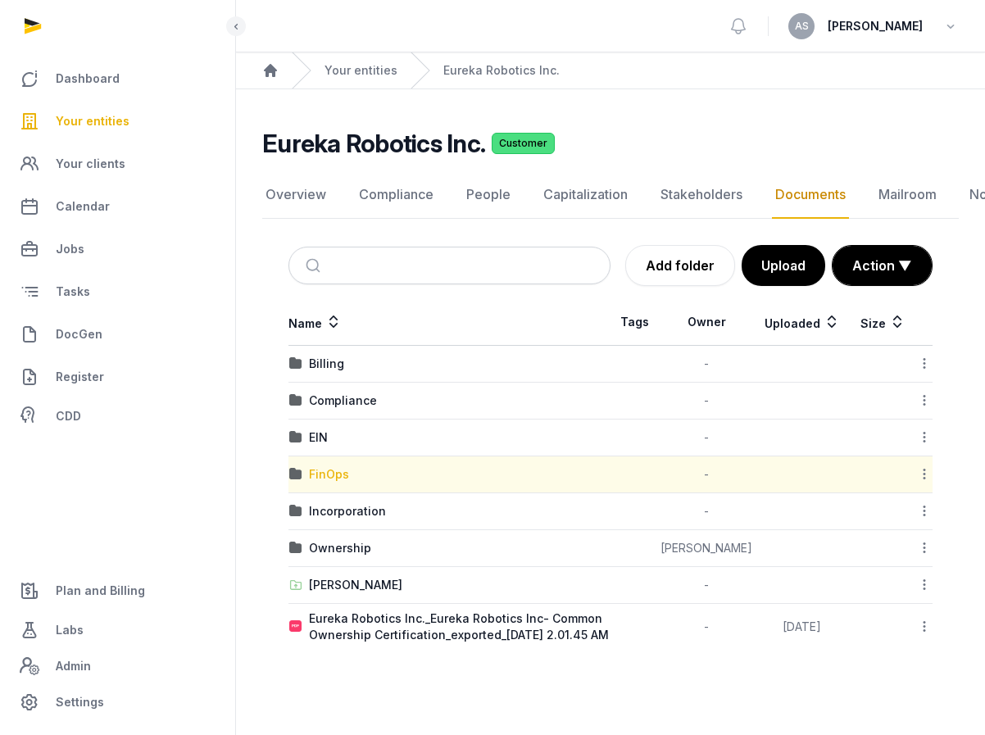
click at [333, 471] on div "FinOps" at bounding box center [329, 474] width 40 height 16
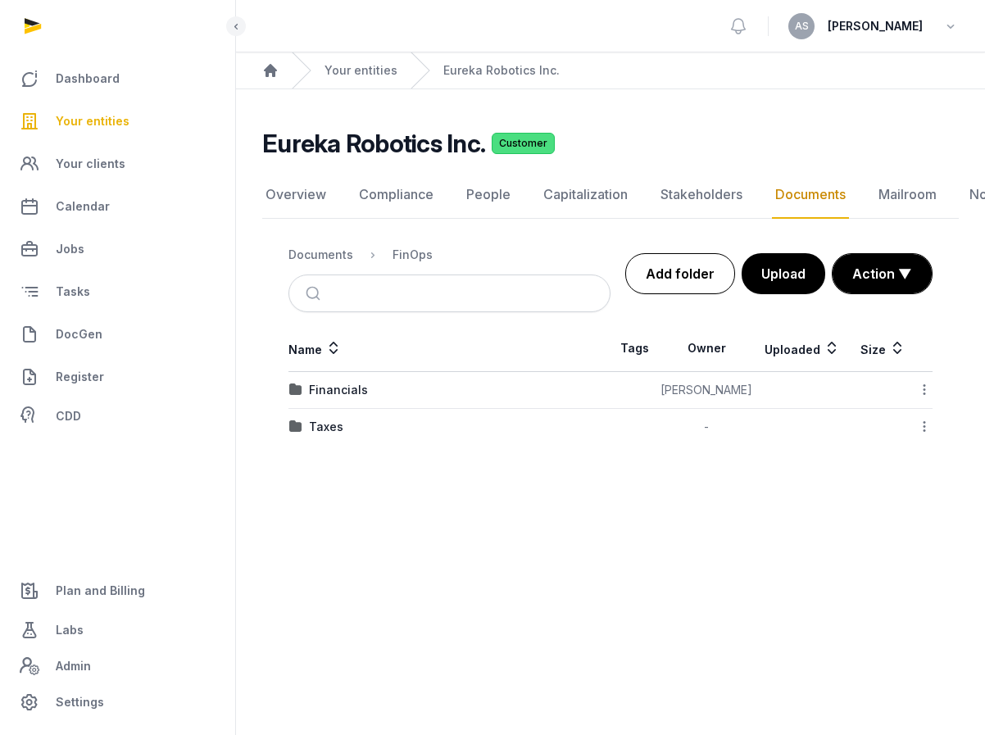
click at [685, 284] on link "Add folder" at bounding box center [680, 273] width 110 height 41
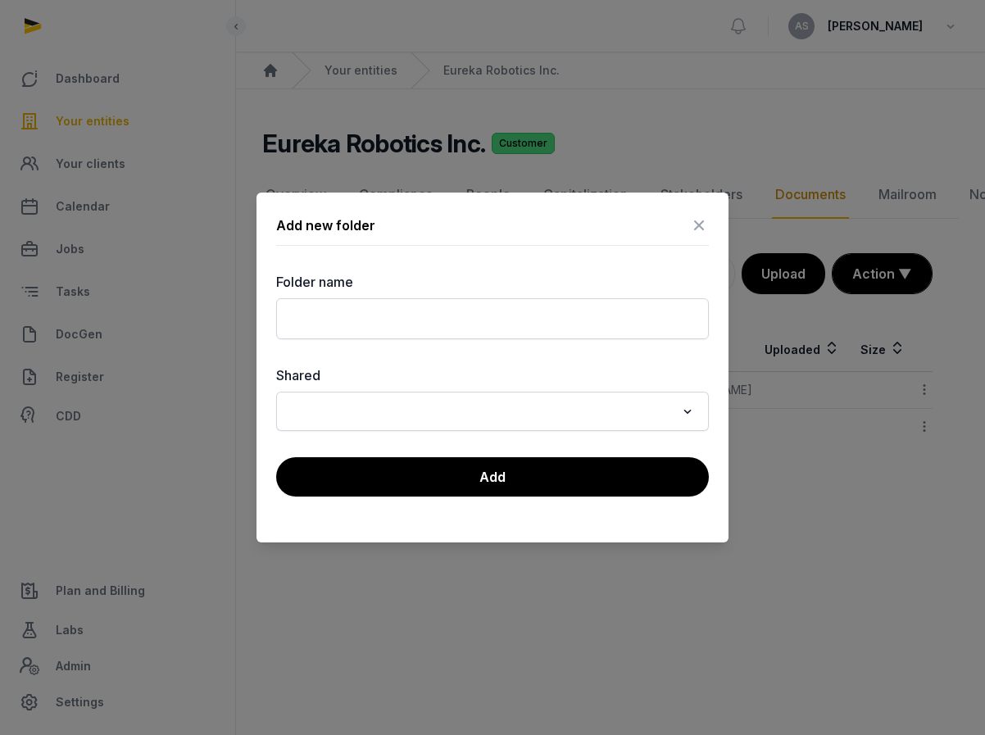
click at [683, 279] on label "Folder name" at bounding box center [492, 282] width 433 height 20
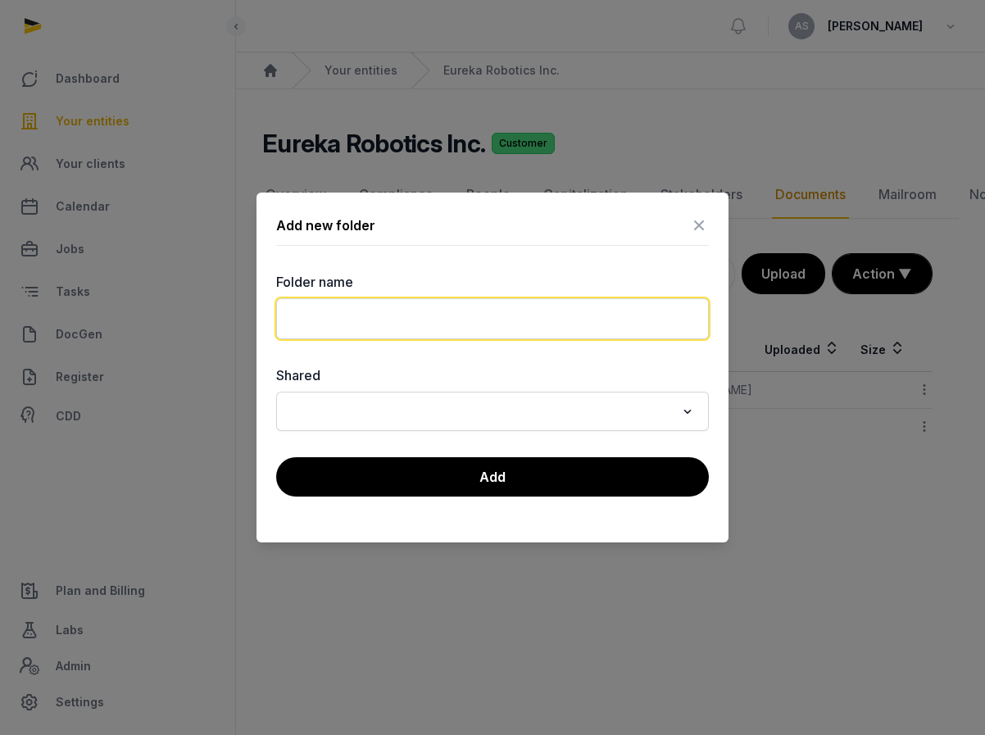
click at [564, 323] on input "text" at bounding box center [492, 318] width 433 height 41
type input "*******"
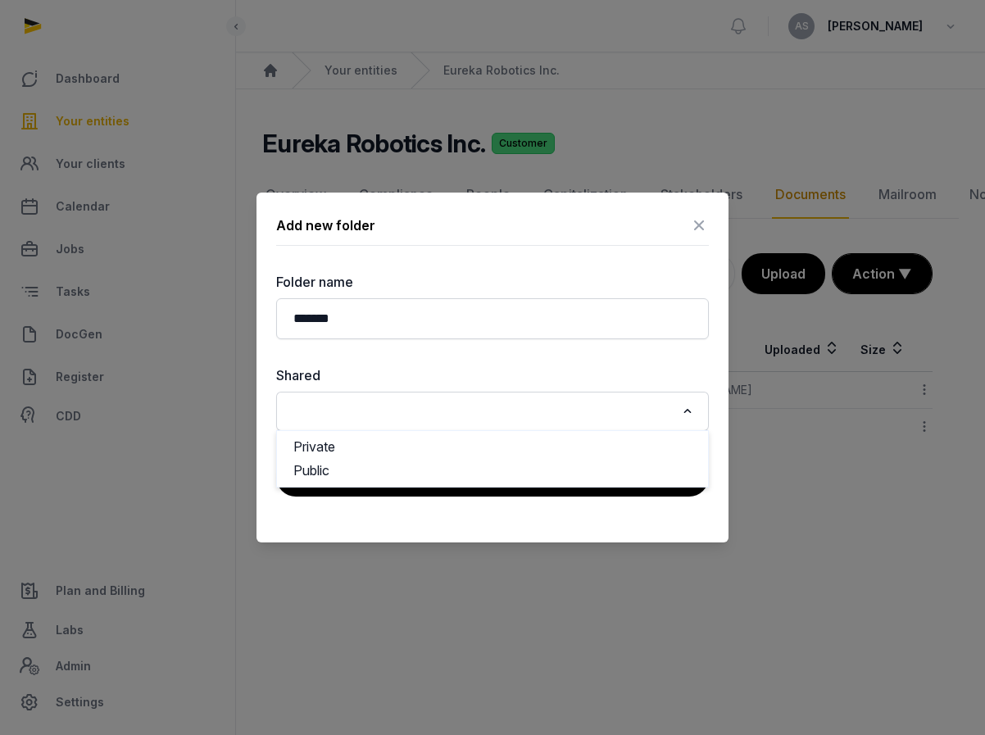
click at [551, 401] on input "Search for option" at bounding box center [480, 411] width 389 height 23
click at [541, 469] on li "Public" at bounding box center [492, 471] width 431 height 24
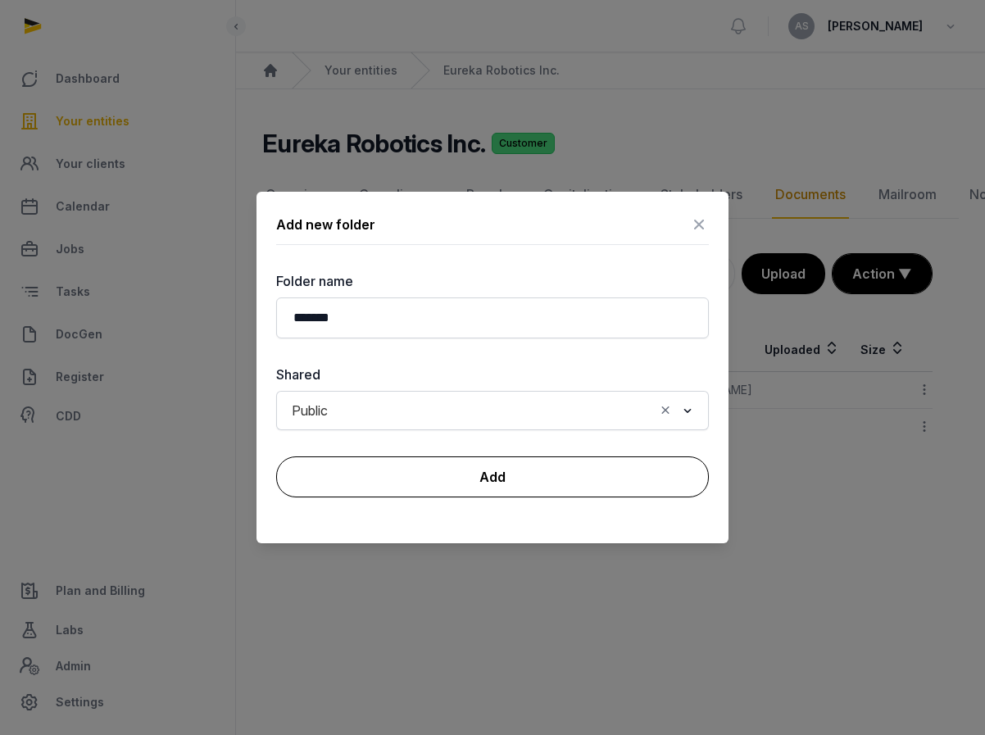
click at [525, 480] on button "Add" at bounding box center [492, 476] width 433 height 41
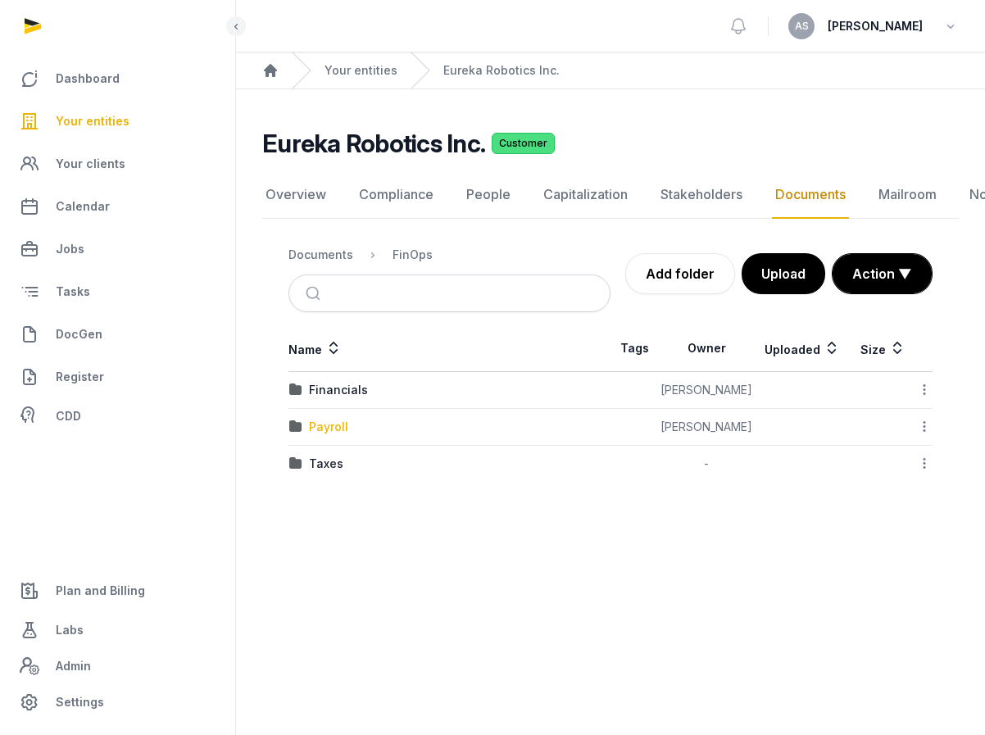
click at [333, 427] on div "Payroll" at bounding box center [328, 427] width 39 height 16
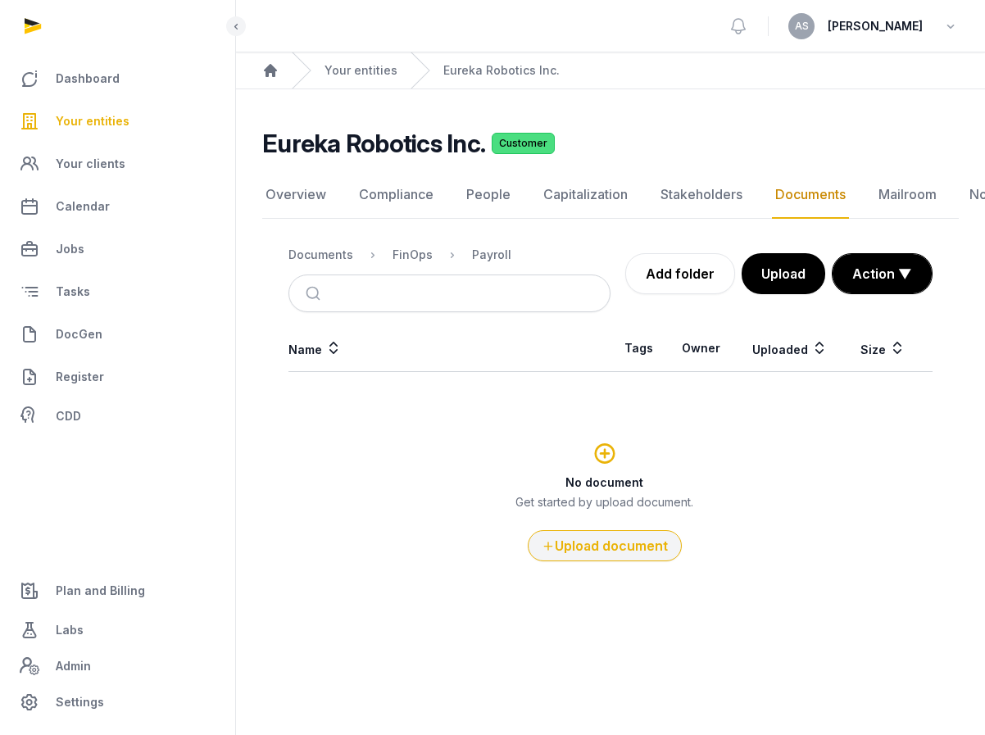
click at [620, 554] on button "Upload document" at bounding box center [605, 545] width 154 height 31
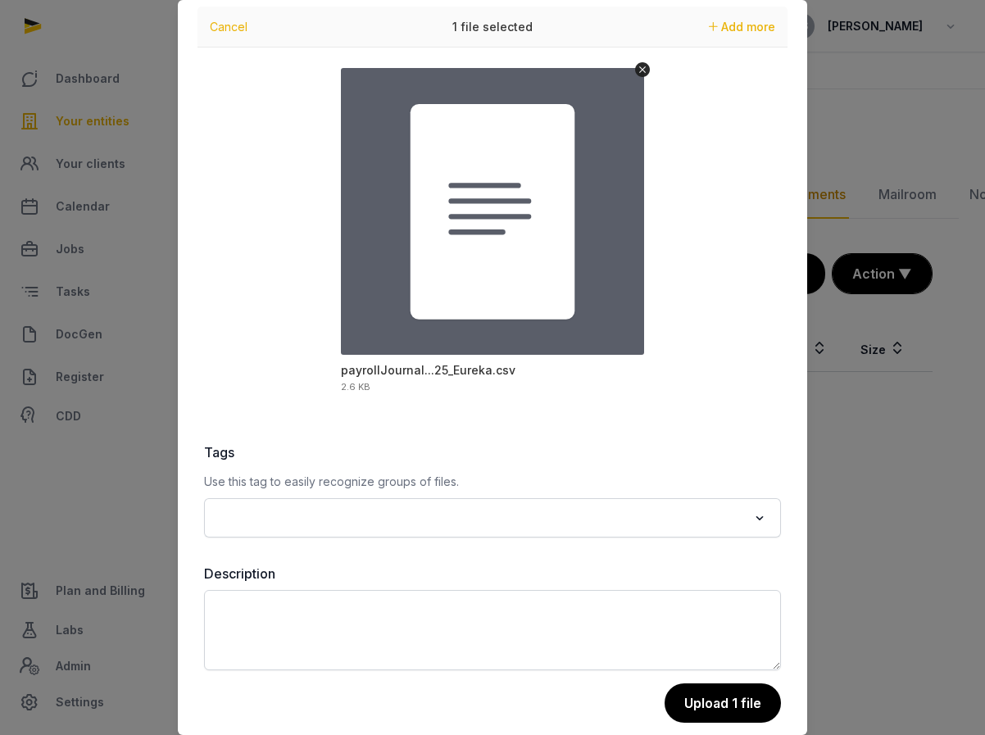
scroll to position [66, 0]
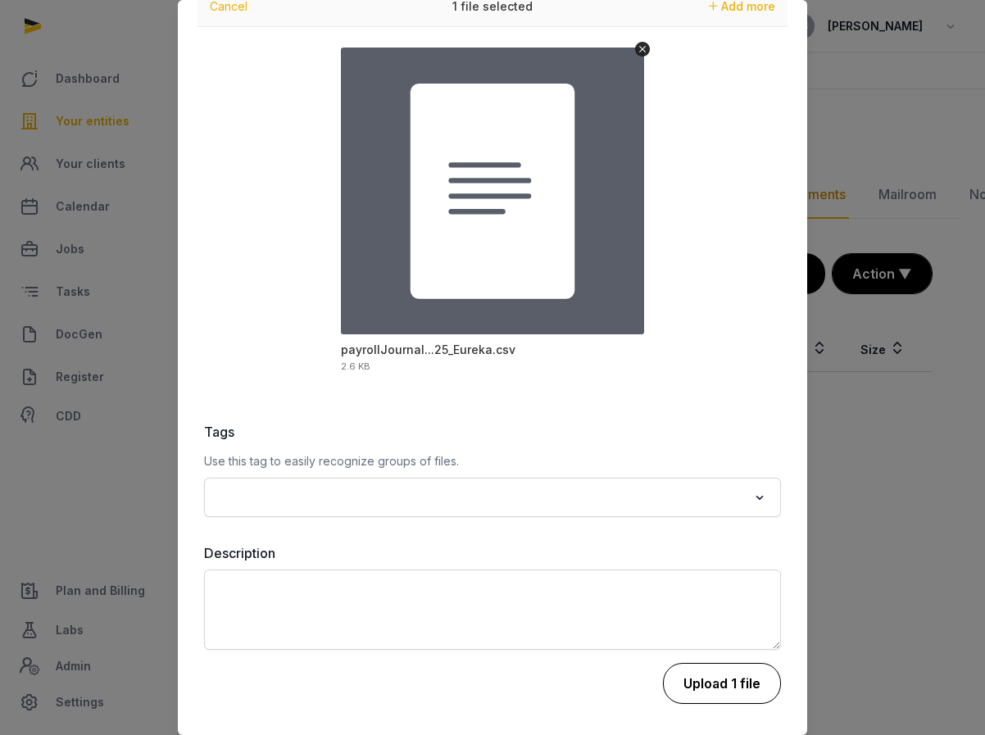
click at [730, 685] on button "Upload 1 file" at bounding box center [722, 683] width 118 height 41
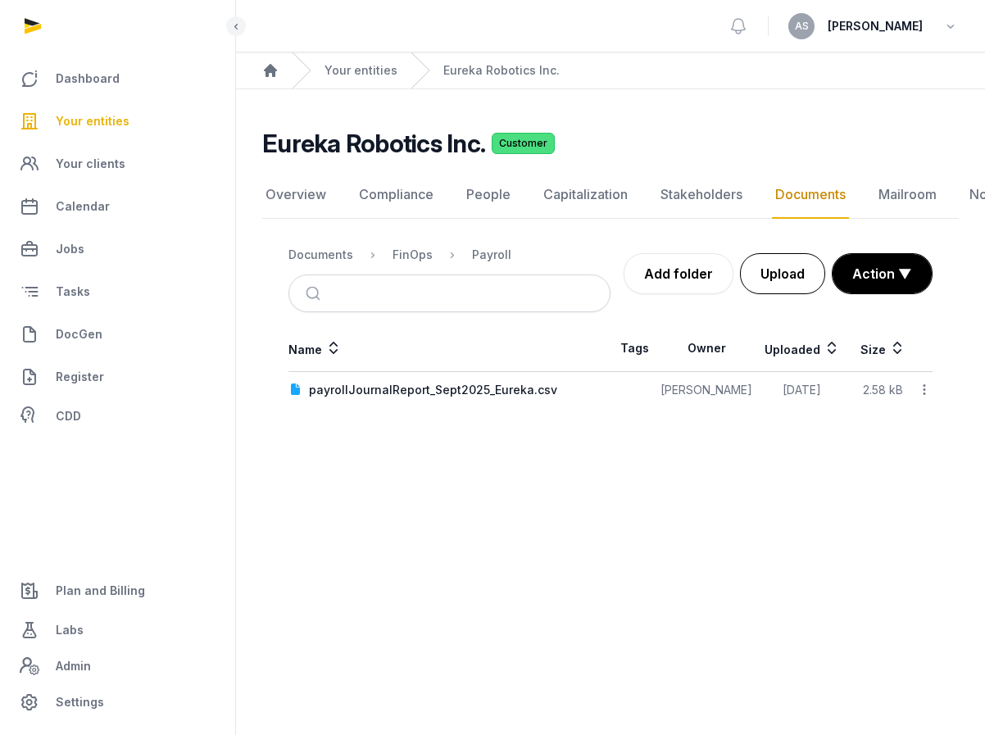
click at [794, 272] on button "Upload" at bounding box center [782, 273] width 85 height 41
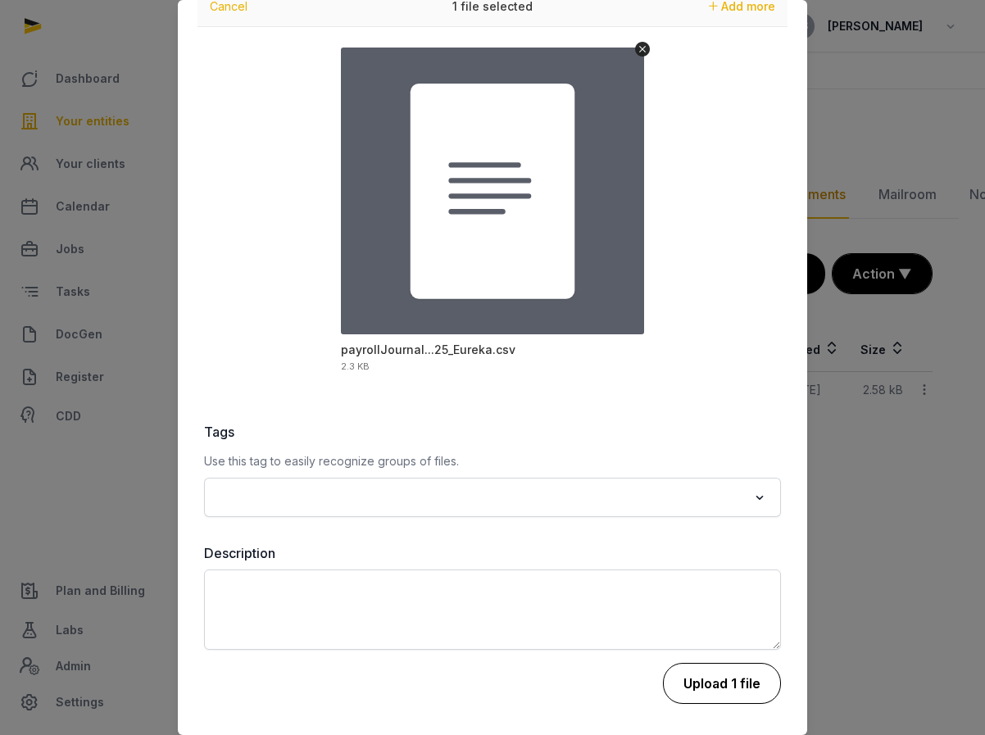
click at [712, 696] on button "Upload 1 file" at bounding box center [722, 683] width 118 height 41
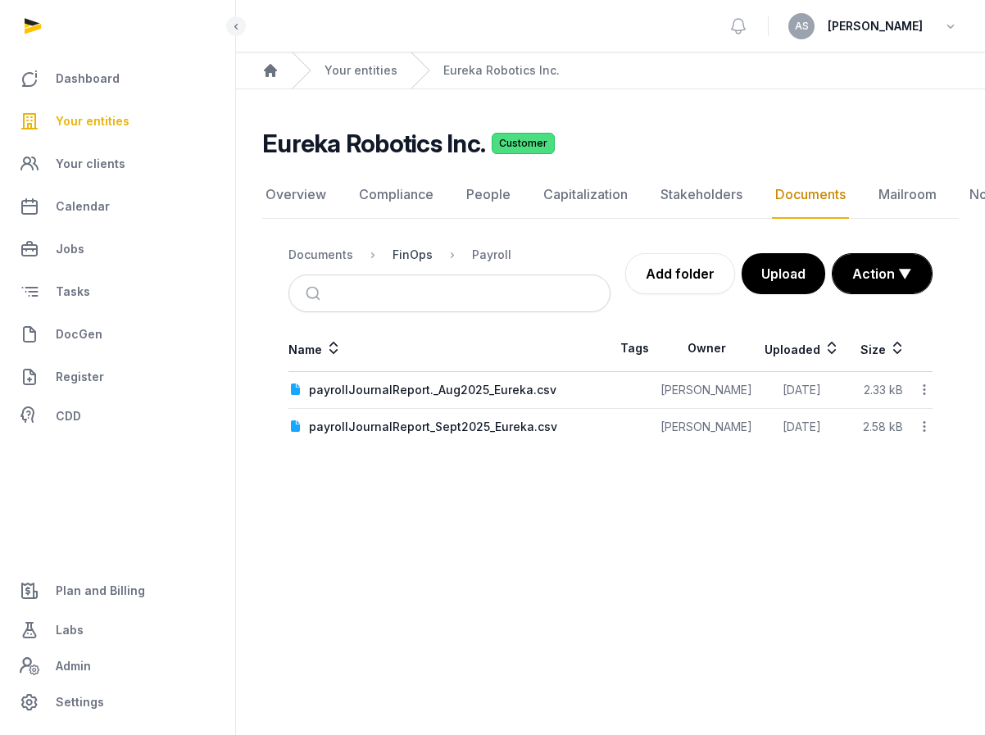
click at [420, 254] on div "FinOps" at bounding box center [412, 255] width 40 height 16
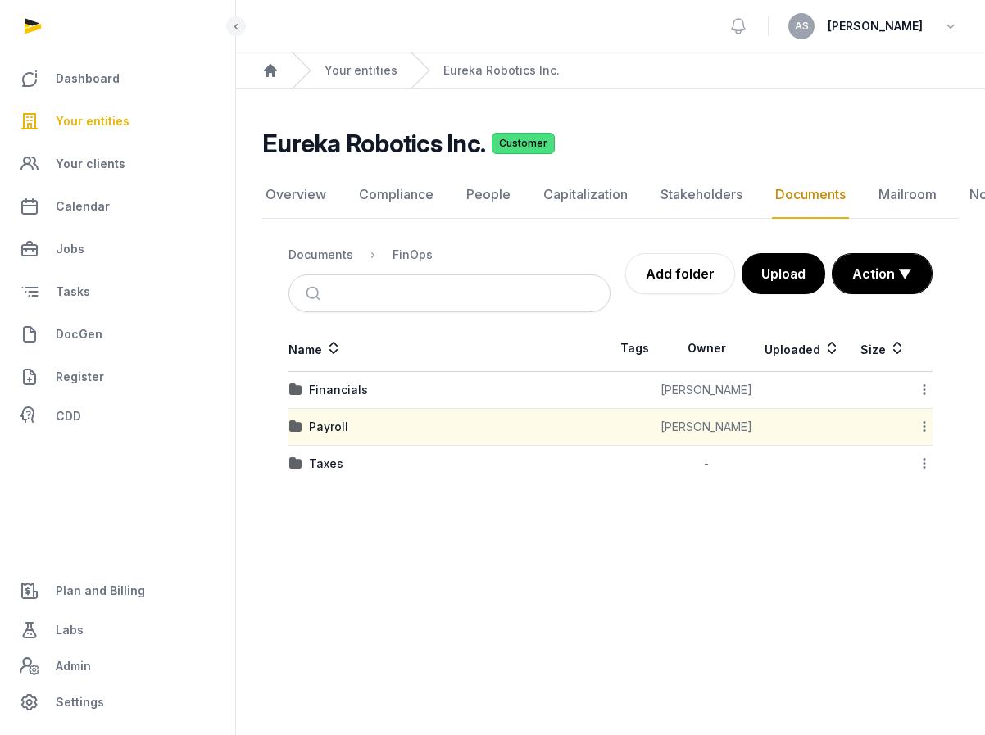
click at [923, 424] on icon at bounding box center [924, 426] width 15 height 17
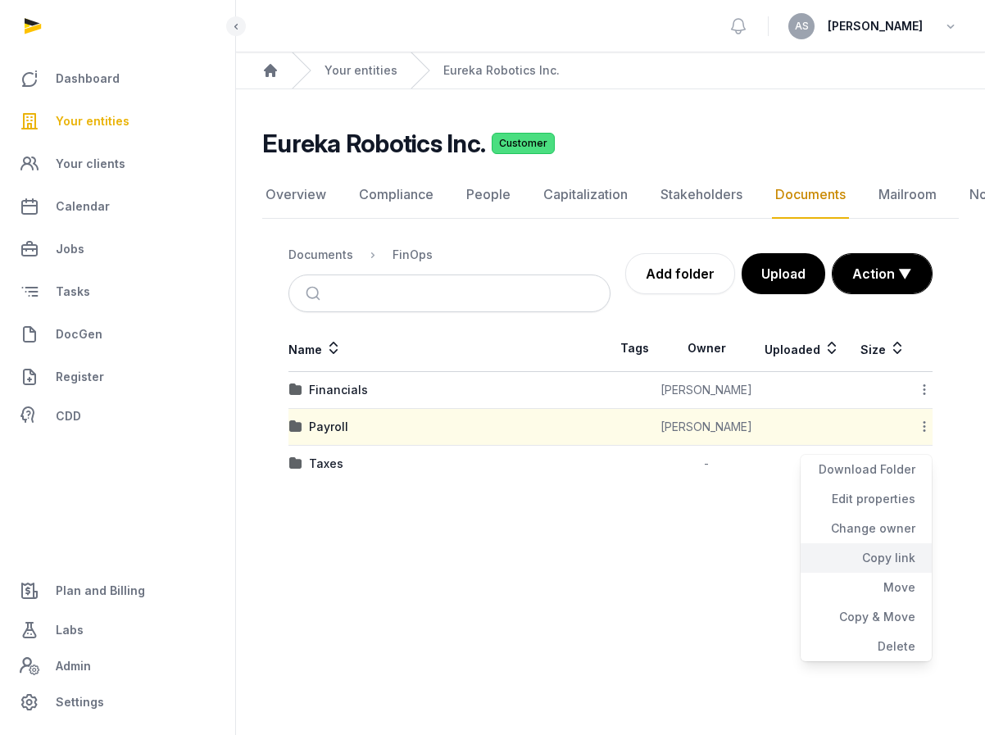
click at [894, 558] on div "Copy link" at bounding box center [865, 557] width 131 height 29
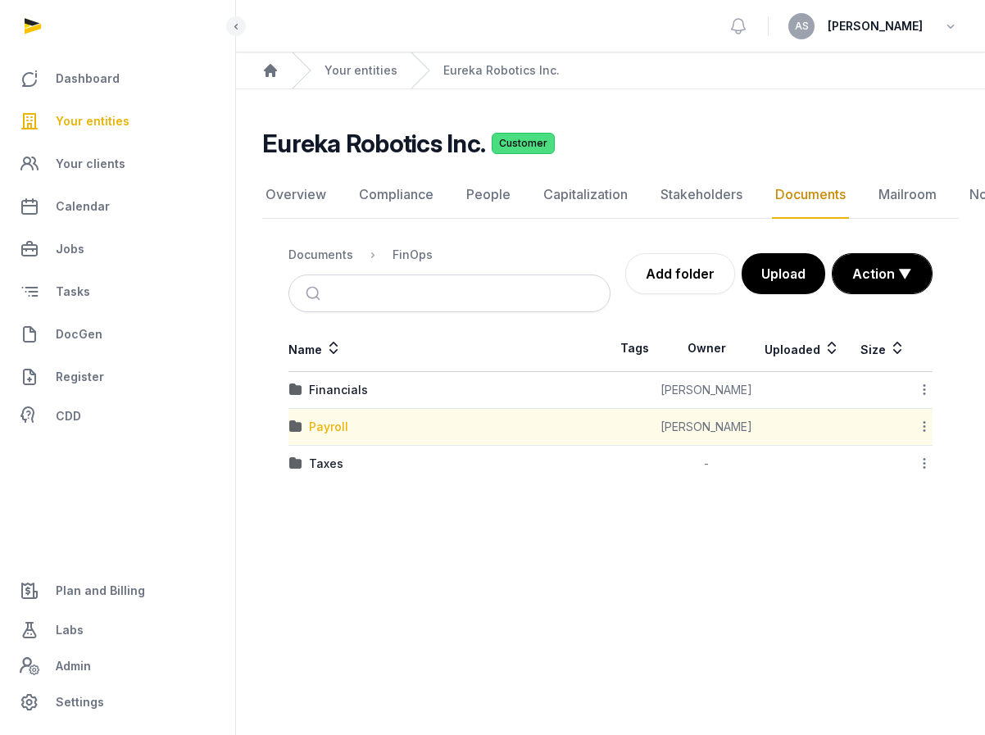
click at [325, 426] on div "Payroll" at bounding box center [328, 427] width 39 height 16
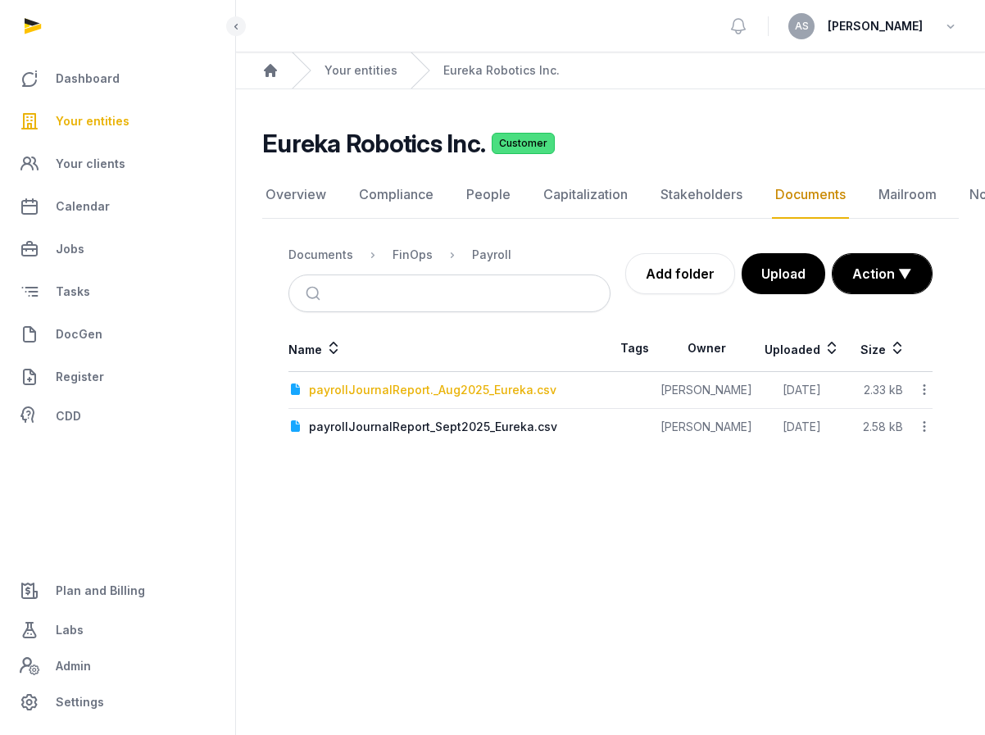
click at [418, 392] on div "payrollJournalReport._Aug2025_Eureka.csv" at bounding box center [432, 390] width 247 height 16
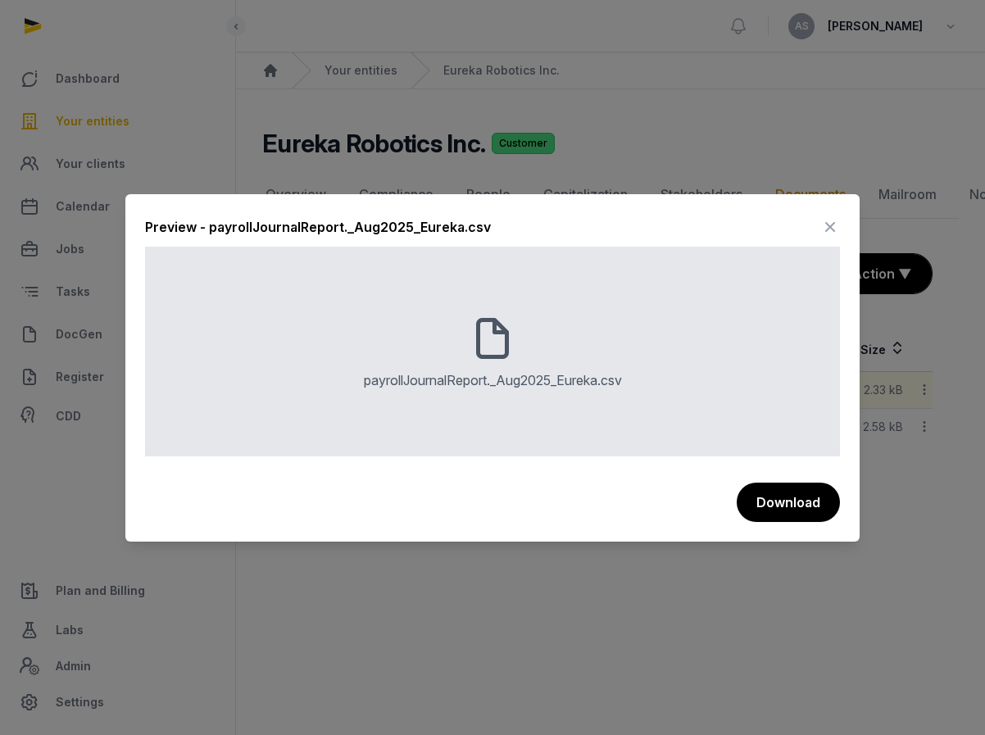
click at [821, 227] on icon at bounding box center [830, 227] width 20 height 26
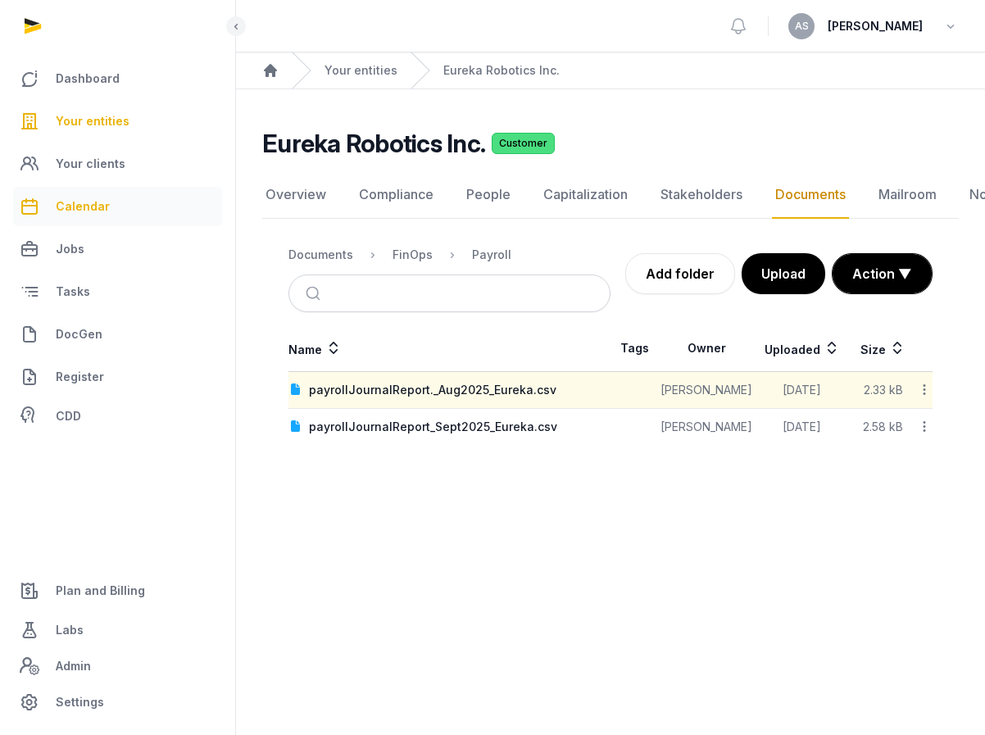
drag, startPoint x: 833, startPoint y: 229, endPoint x: 97, endPoint y: 191, distance: 737.6
click at [833, 229] on div "Overview Compliance People Capitalization Stakeholders Documents Mailroom Notes…" at bounding box center [610, 308] width 696 height 274
click at [110, 121] on span "Your entities" at bounding box center [93, 121] width 74 height 20
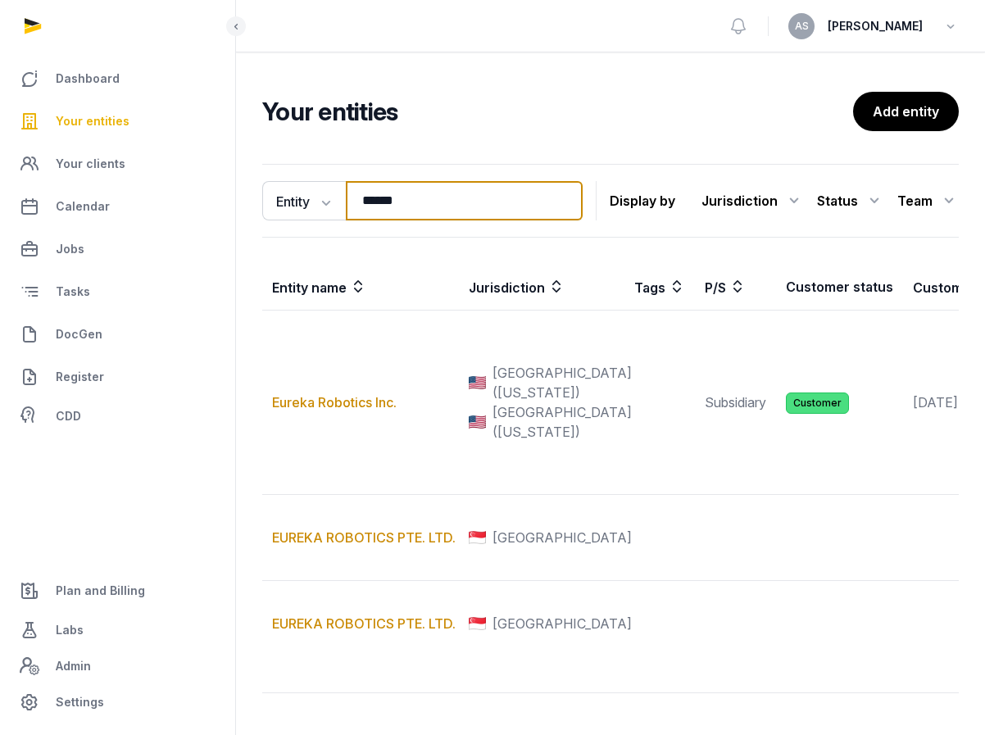
click at [428, 191] on input "******" at bounding box center [464, 200] width 237 height 39
drag, startPoint x: 427, startPoint y: 193, endPoint x: 324, endPoint y: 189, distance: 102.5
click at [324, 189] on div "Entity Entity People Tags Services ****** Search" at bounding box center [422, 200] width 320 height 39
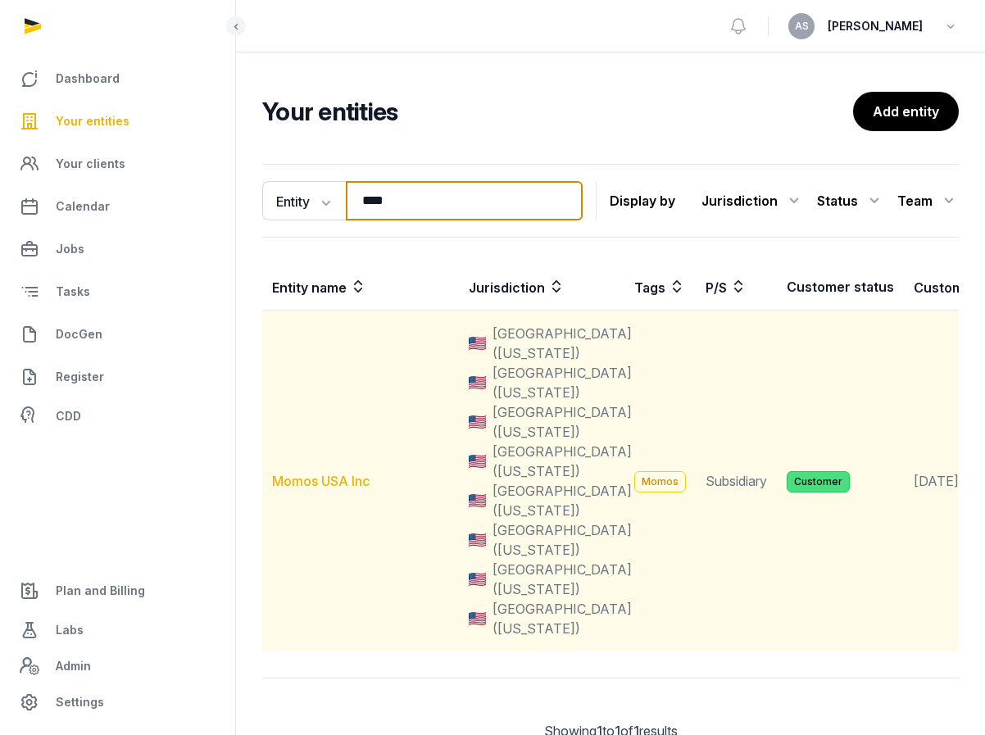
type input "****"
click at [304, 486] on link "Momos USA Inc" at bounding box center [321, 481] width 98 height 16
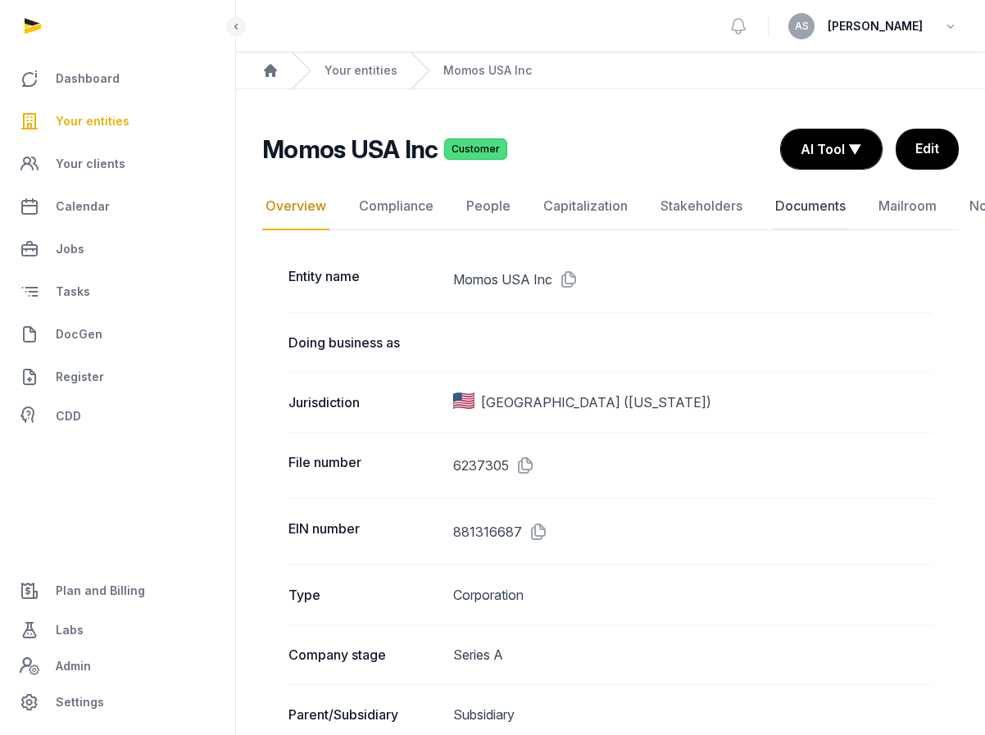
click at [816, 210] on link "Documents" at bounding box center [810, 207] width 77 height 48
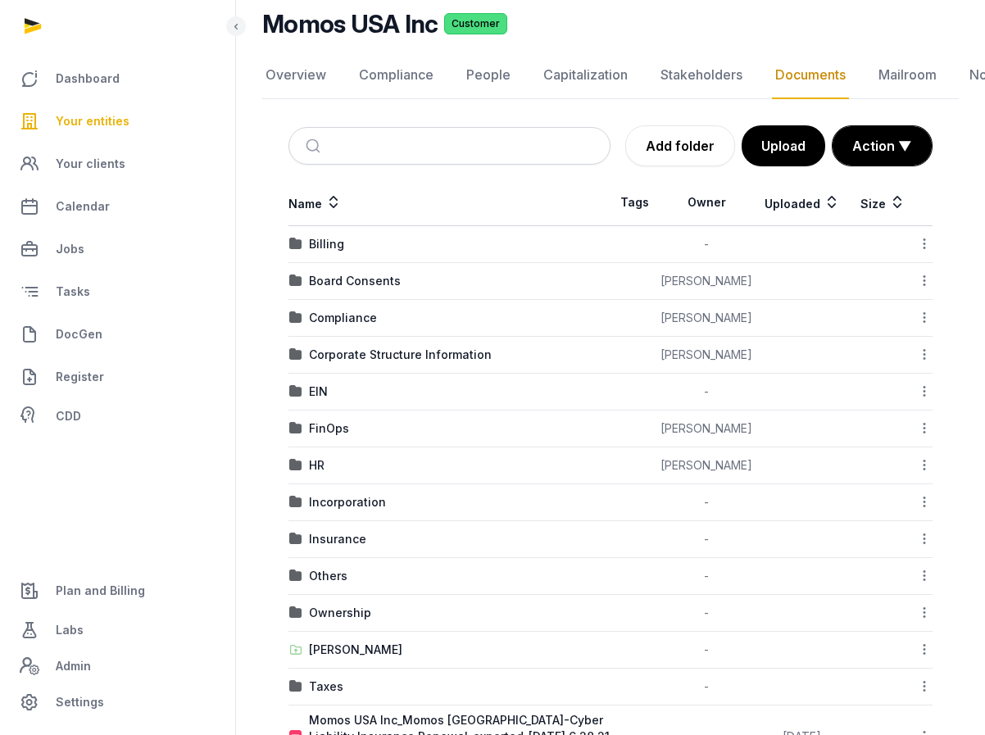
scroll to position [122, 0]
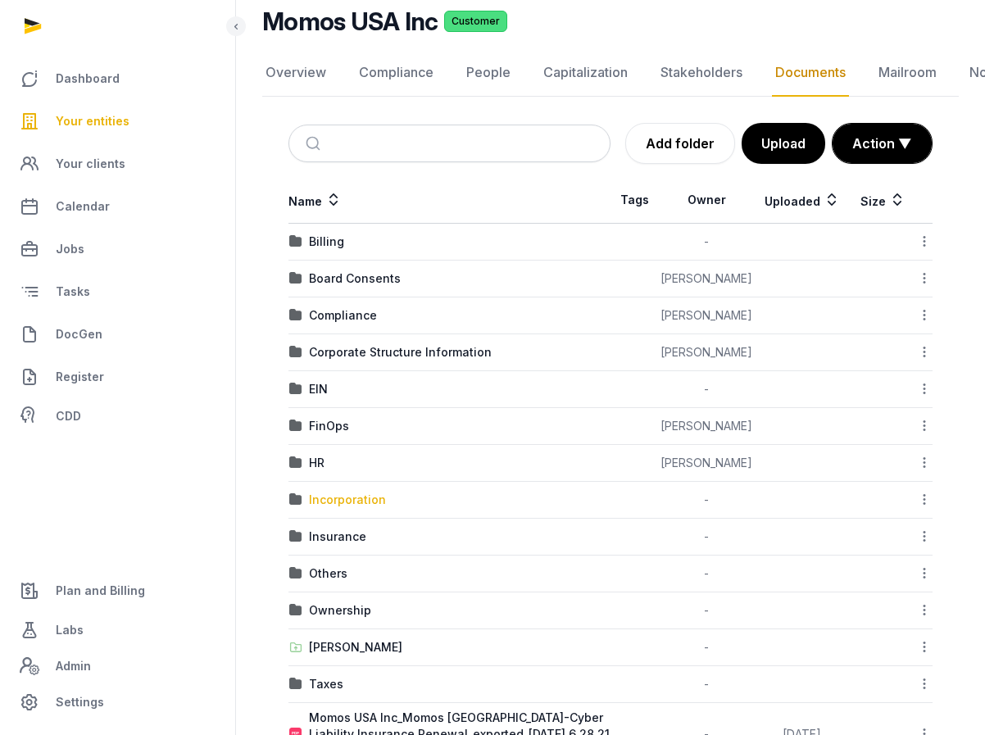
click at [360, 497] on div "Incorporation" at bounding box center [347, 500] width 77 height 16
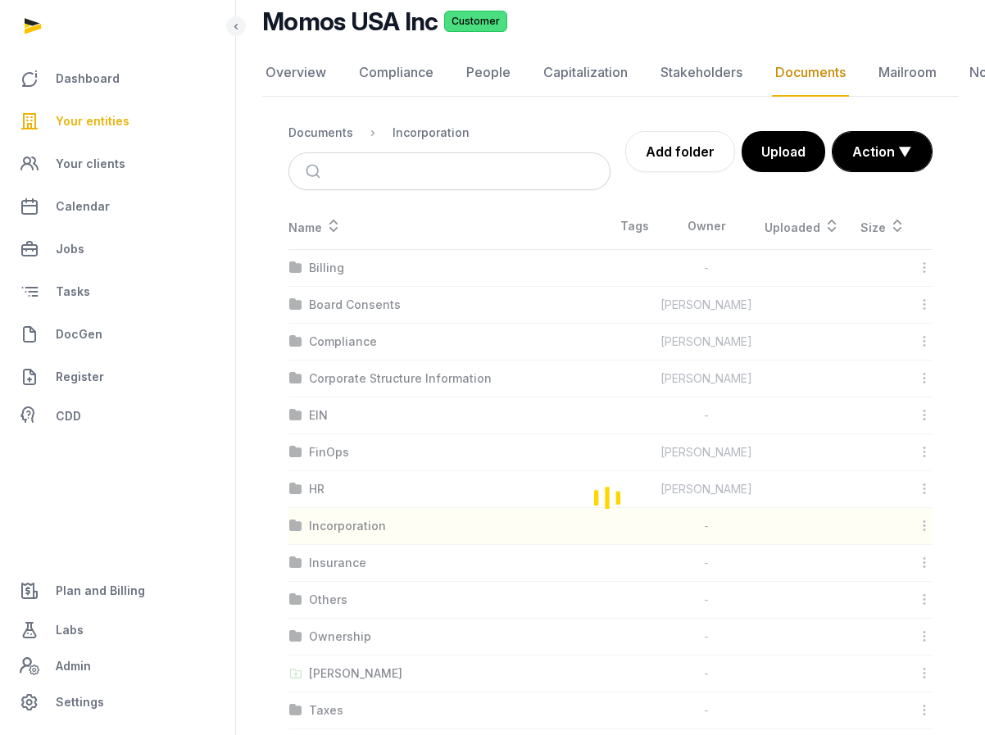
scroll to position [84, 0]
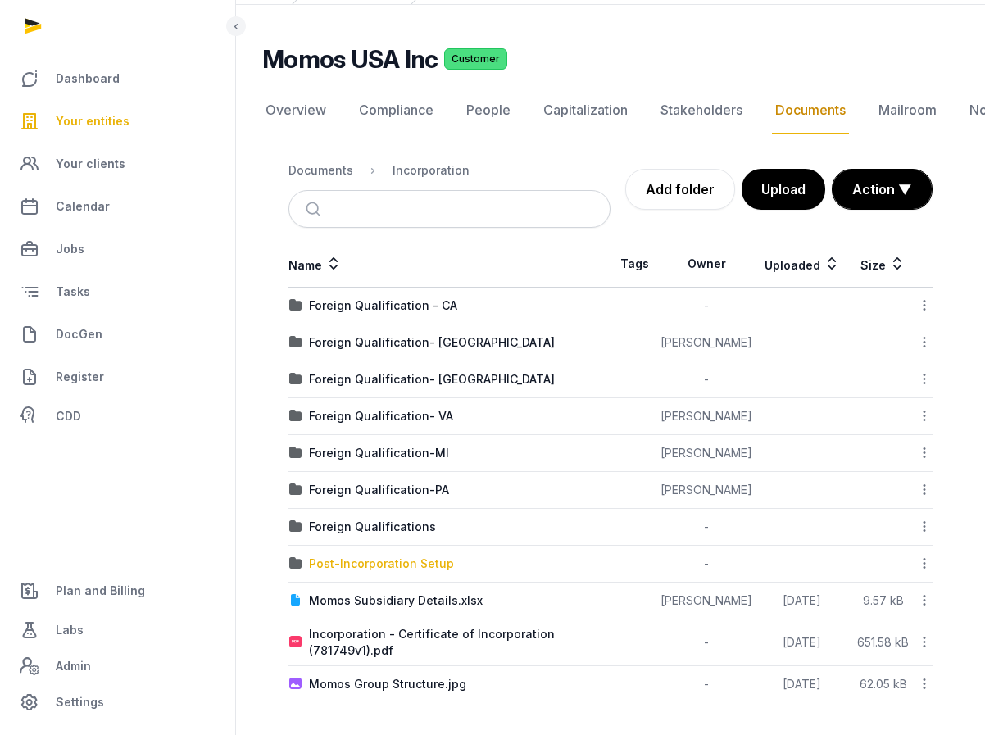
click at [406, 565] on div "Post-Incorporation Setup" at bounding box center [381, 564] width 145 height 16
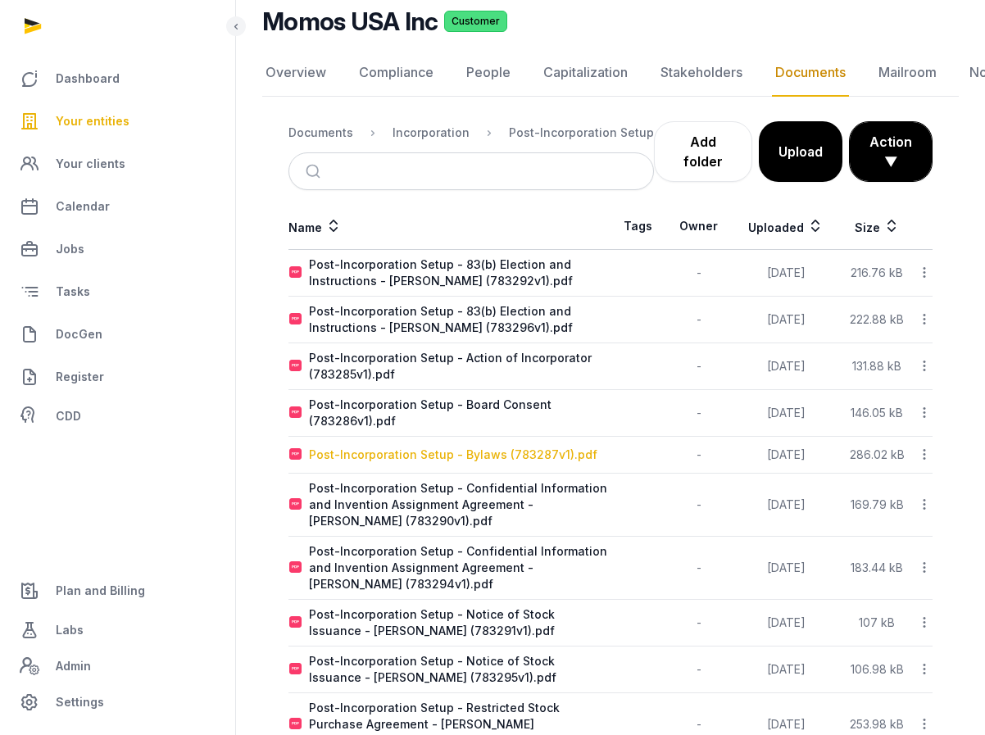
click at [460, 452] on div "Post-Incorporation Setup - Bylaws (783287v1).pdf" at bounding box center [453, 455] width 288 height 16
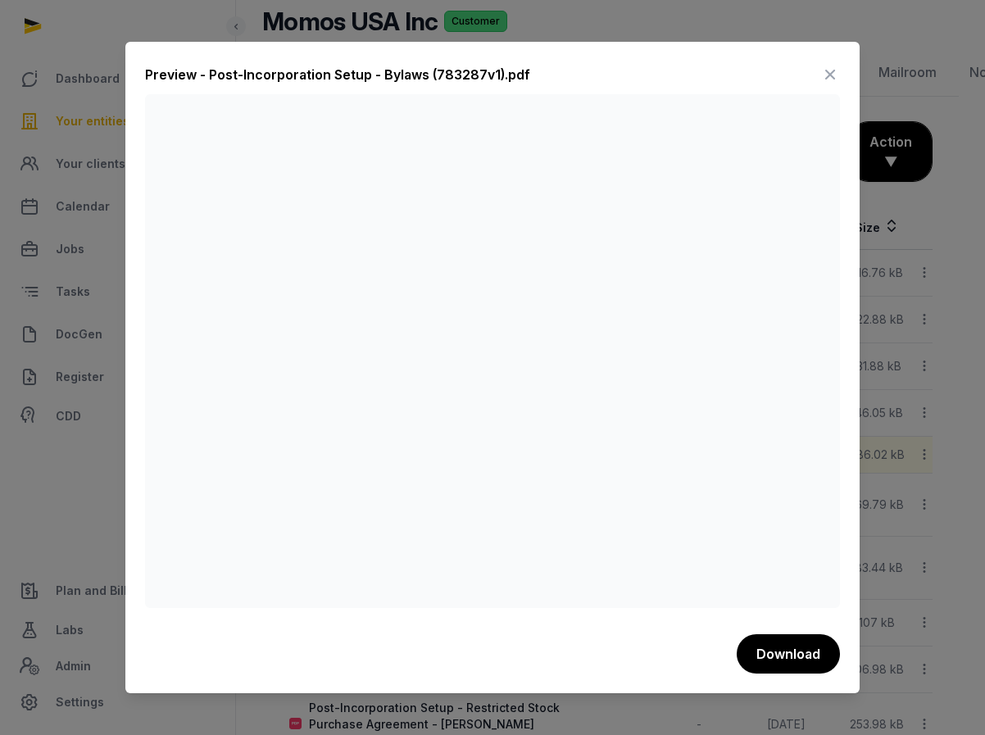
click at [832, 73] on icon at bounding box center [830, 74] width 20 height 26
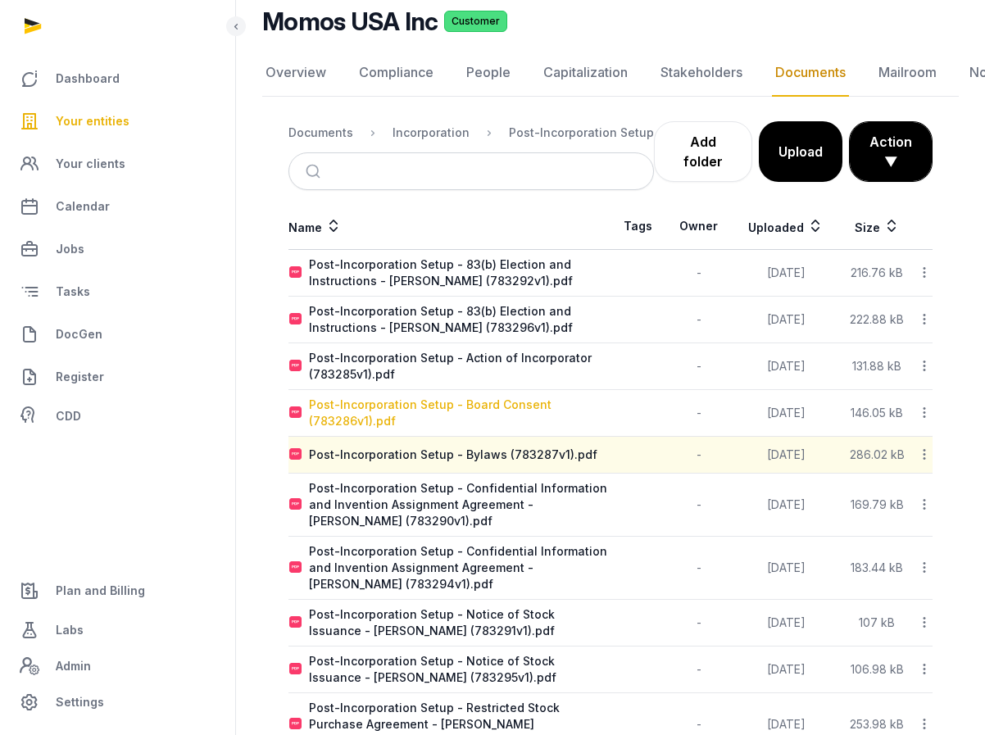
scroll to position [123, 0]
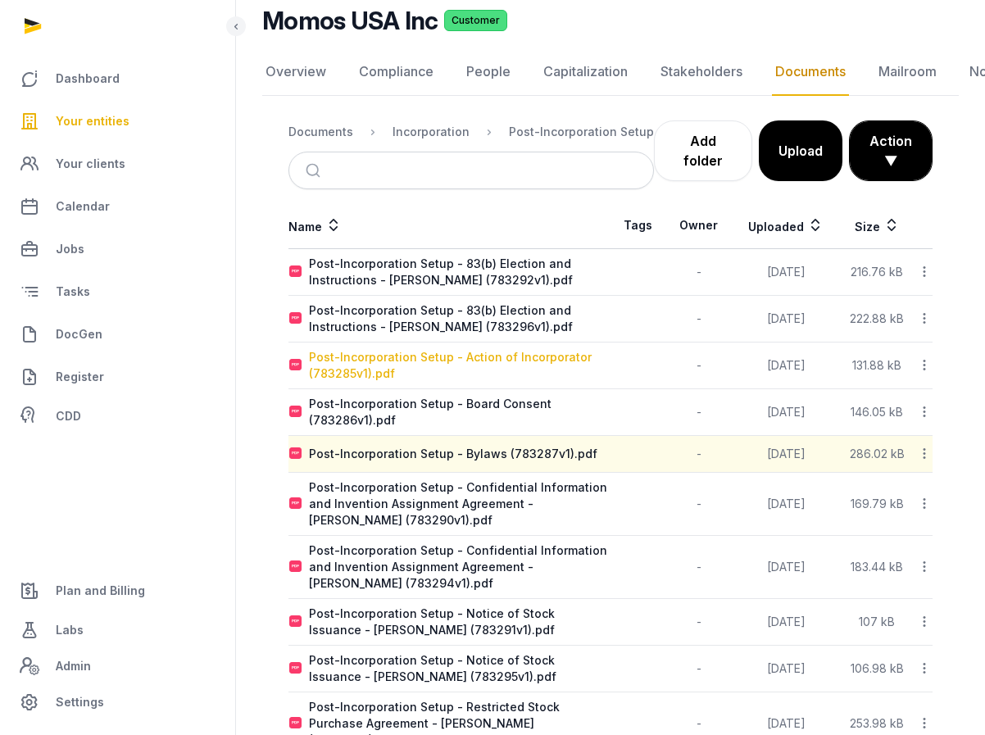
click at [555, 359] on div "Post-Incorporation Setup - Action of Incorporator (783285v1).pdf" at bounding box center [459, 365] width 301 height 33
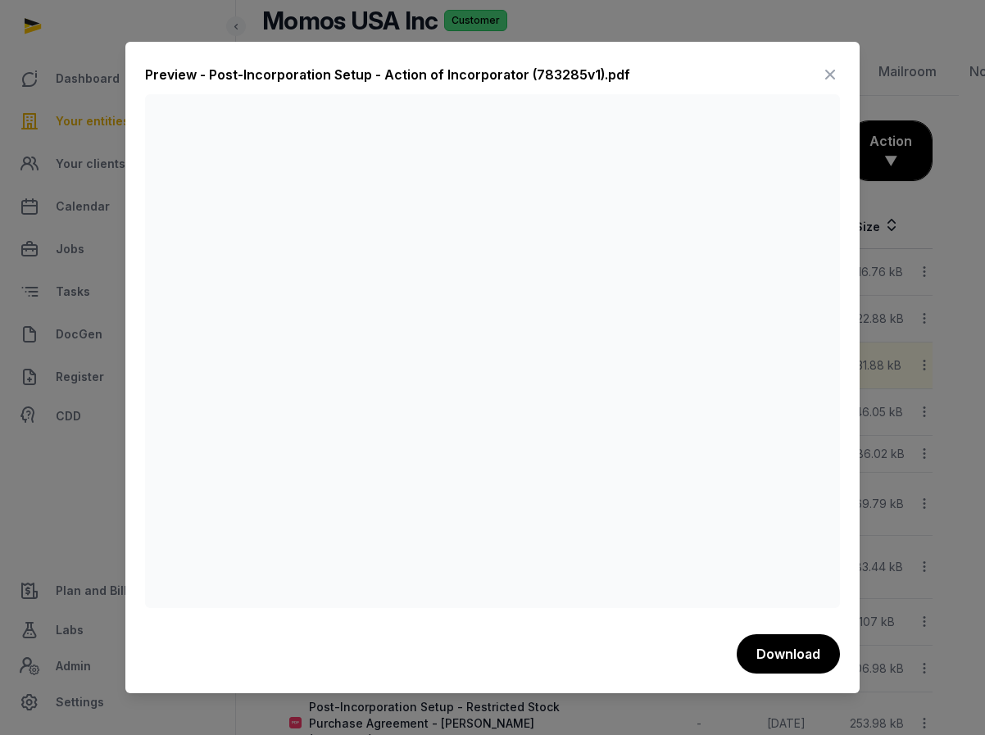
click at [828, 73] on icon at bounding box center [830, 74] width 20 height 26
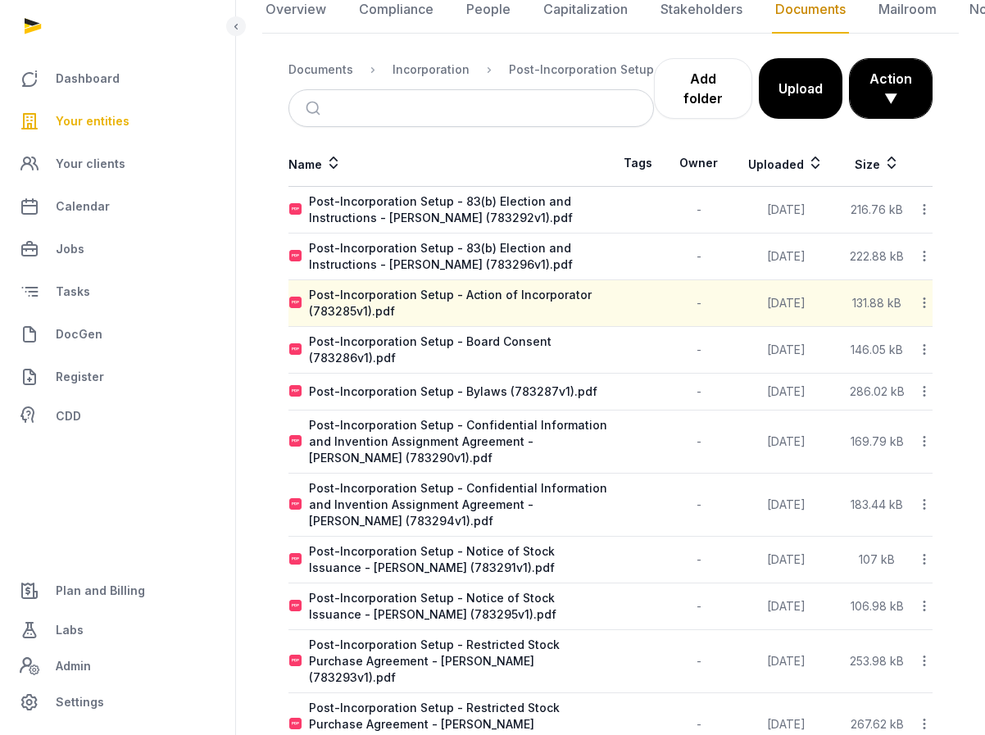
scroll to position [206, 0]
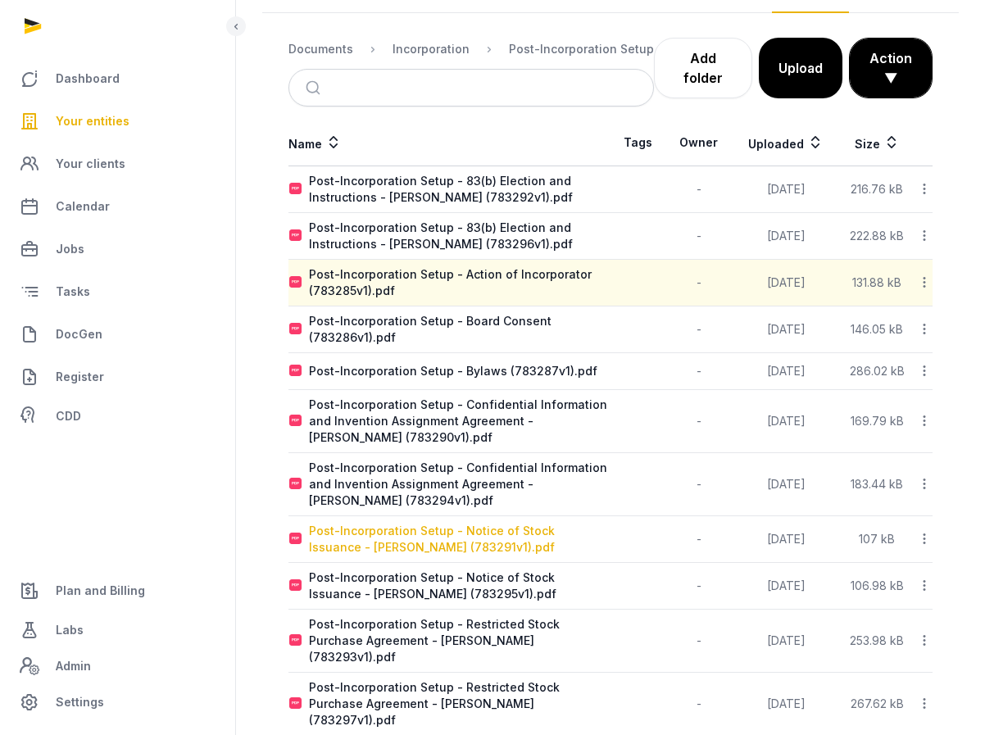
click at [420, 533] on div "Post-Incorporation Setup - Notice of Stock Issuance - [PERSON_NAME] (783291v1).…" at bounding box center [459, 539] width 301 height 33
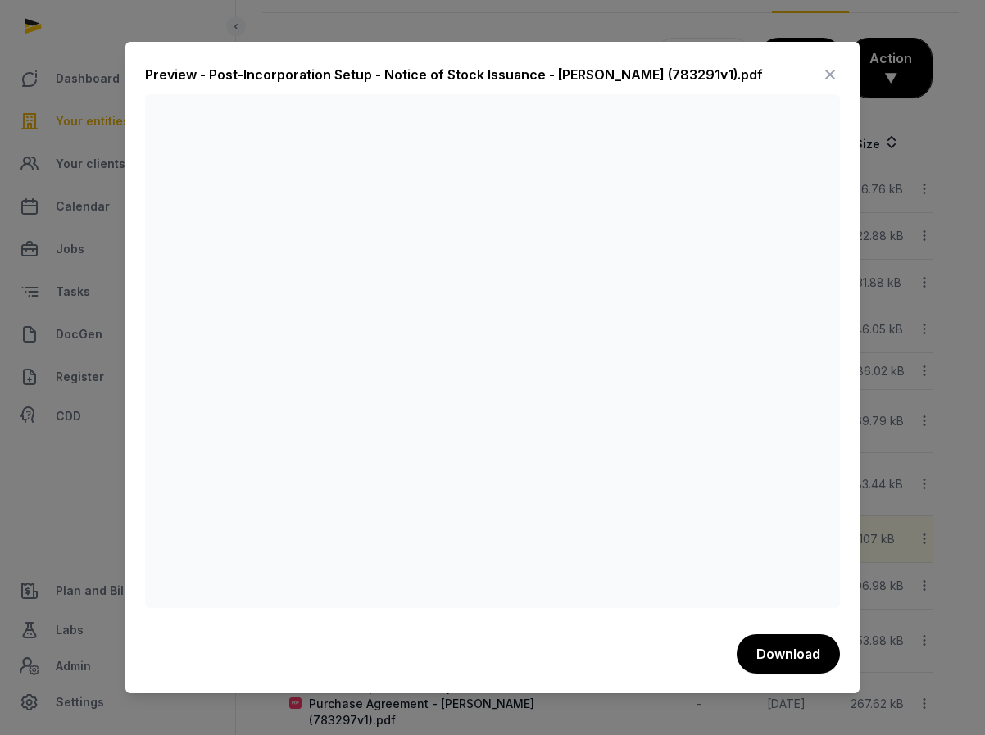
click at [828, 75] on icon at bounding box center [830, 74] width 20 height 26
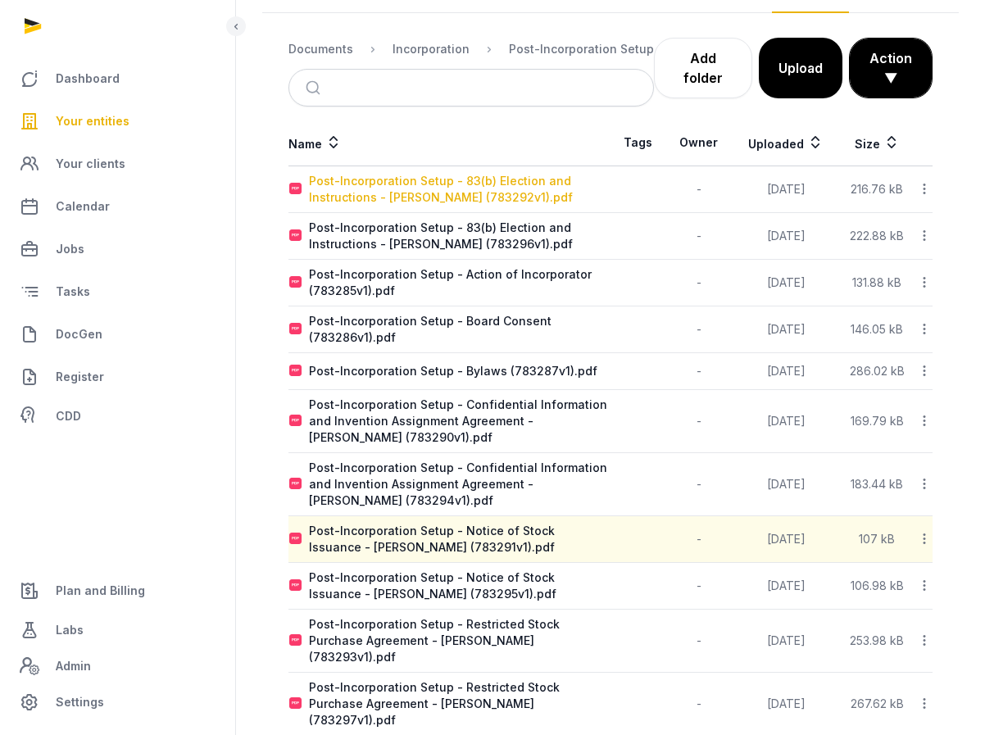
click at [463, 182] on div "Post-Incorporation Setup - 83(b) Election and Instructions - [PERSON_NAME] (783…" at bounding box center [459, 189] width 301 height 33
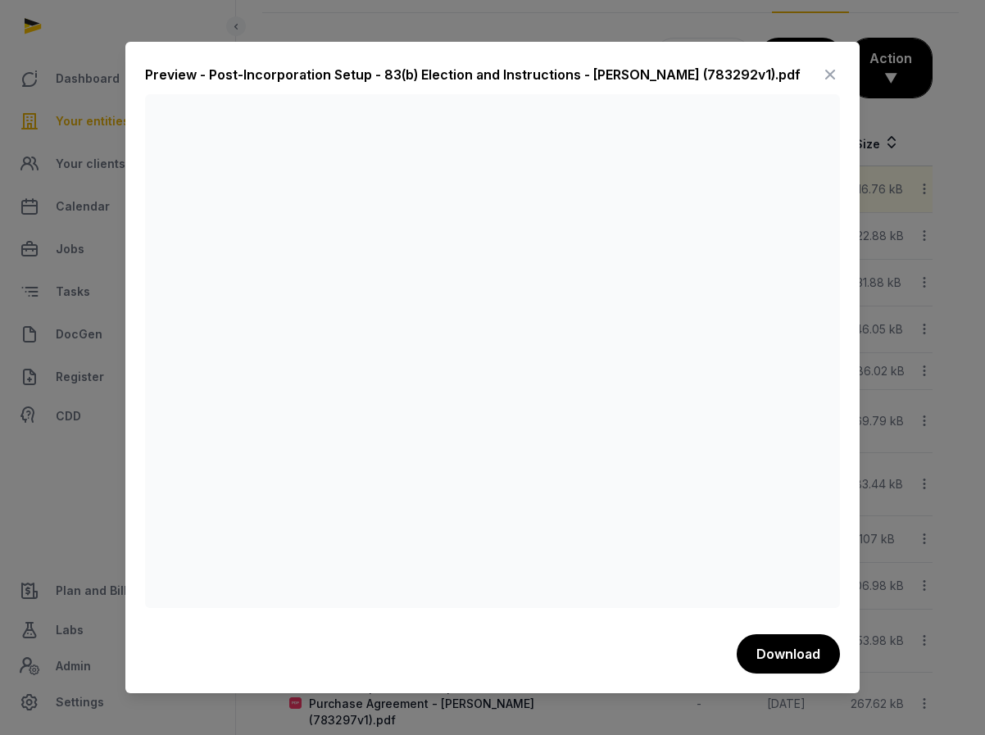
click at [832, 72] on icon at bounding box center [830, 74] width 20 height 26
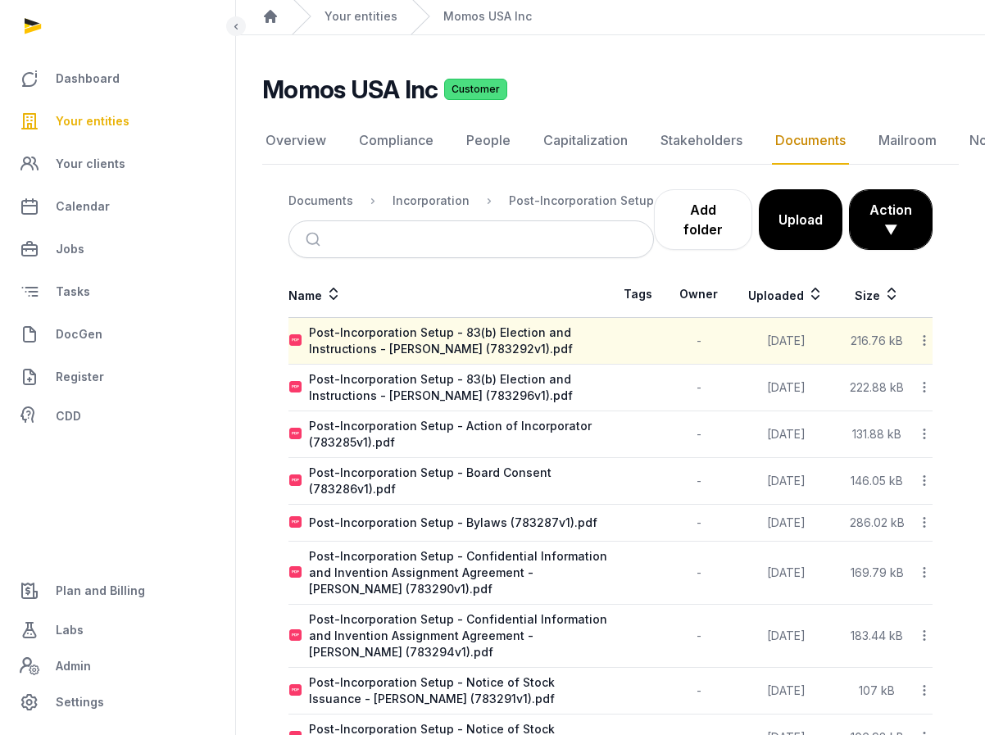
scroll to position [47, 0]
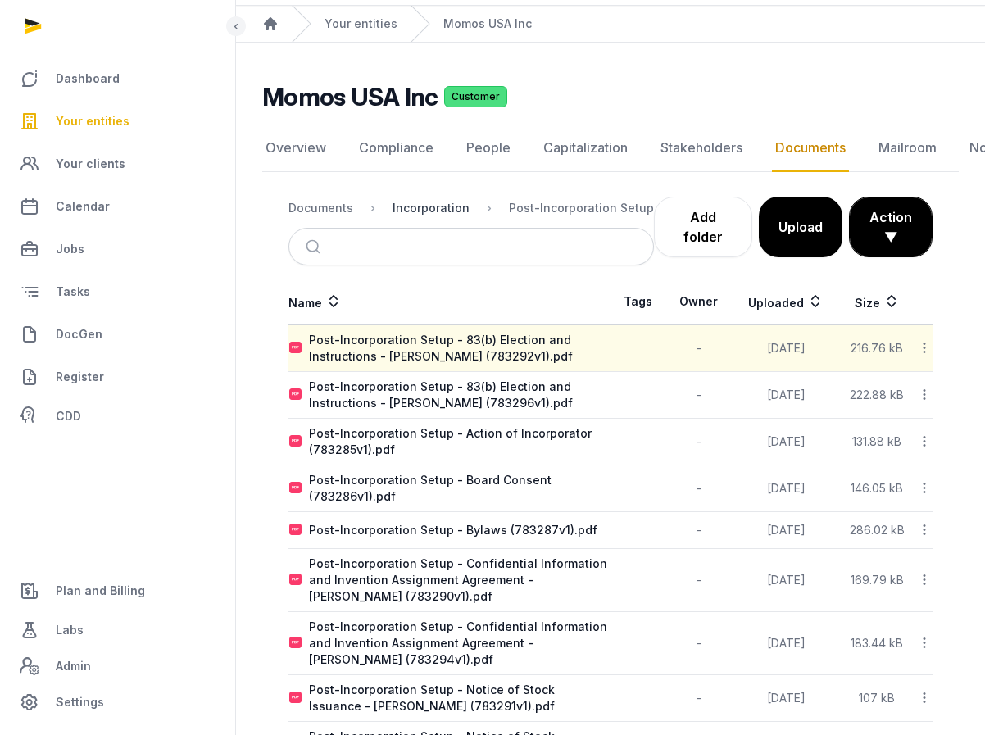
click at [447, 210] on div "Incorporation" at bounding box center [430, 208] width 77 height 16
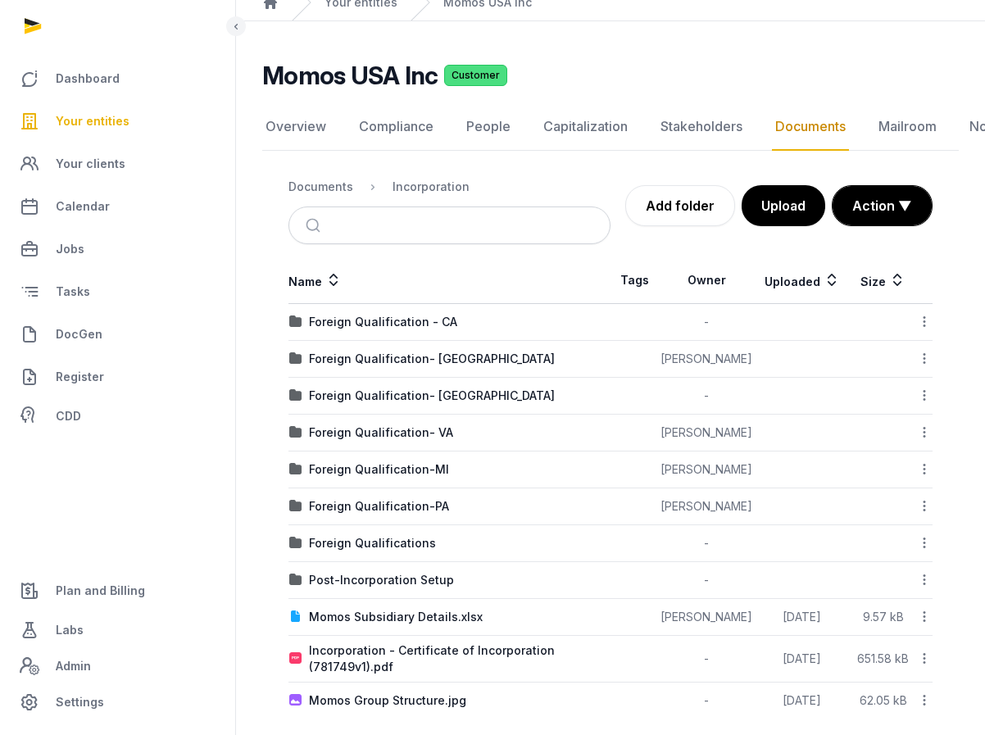
scroll to position [84, 0]
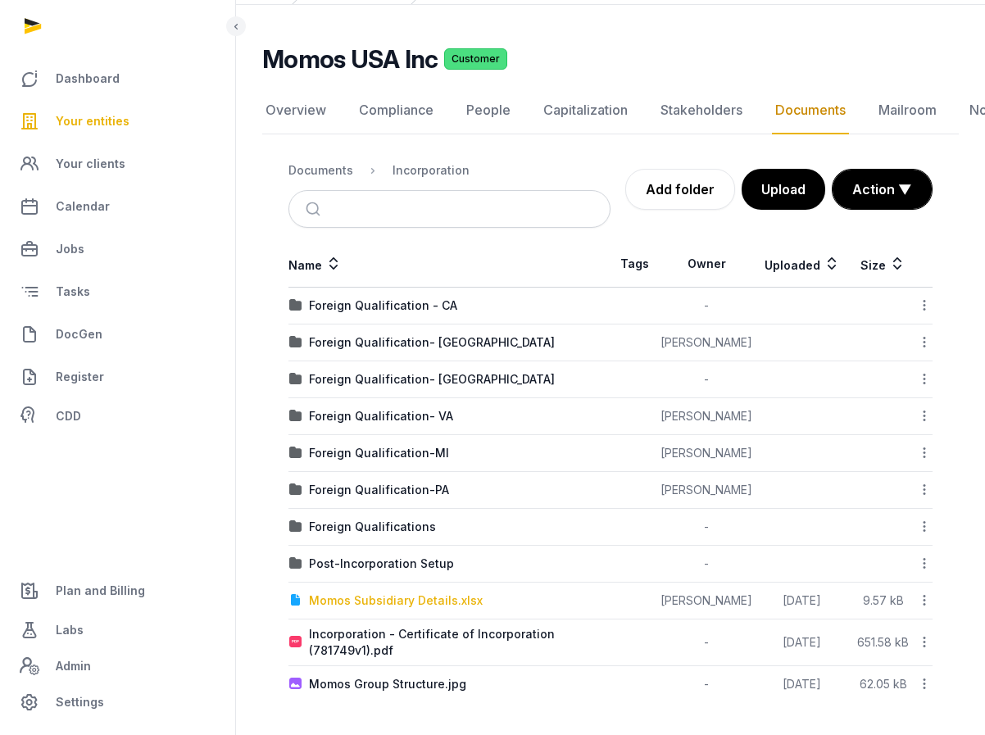
click at [404, 601] on div "Momos Subsidiary Details.xlsx" at bounding box center [396, 600] width 174 height 16
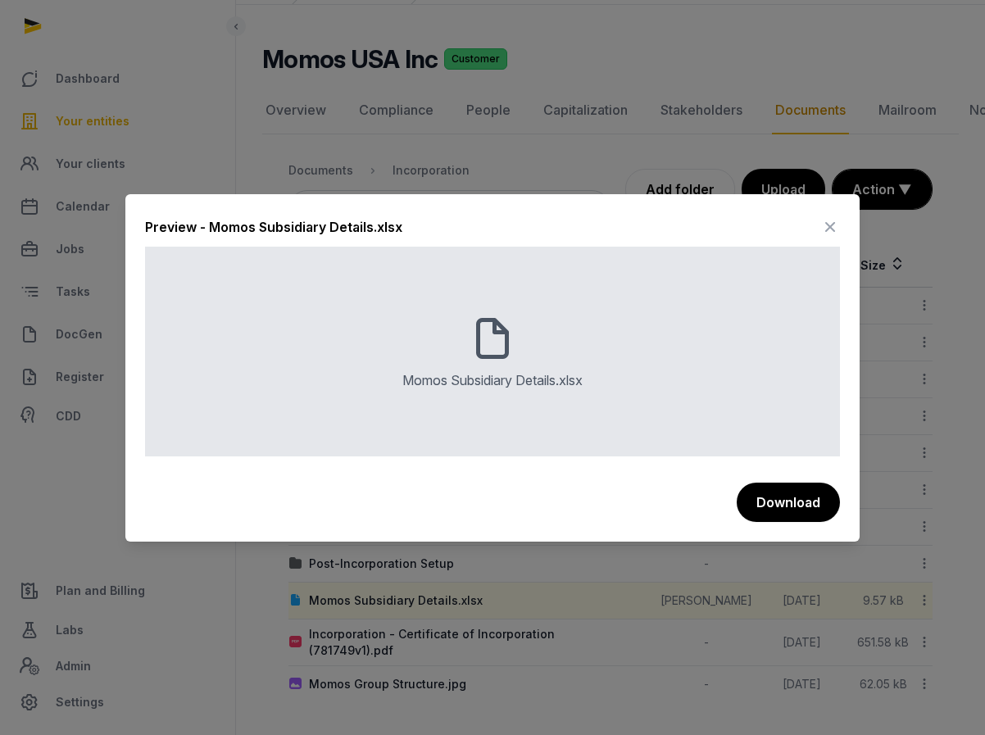
click at [828, 229] on icon at bounding box center [830, 227] width 20 height 26
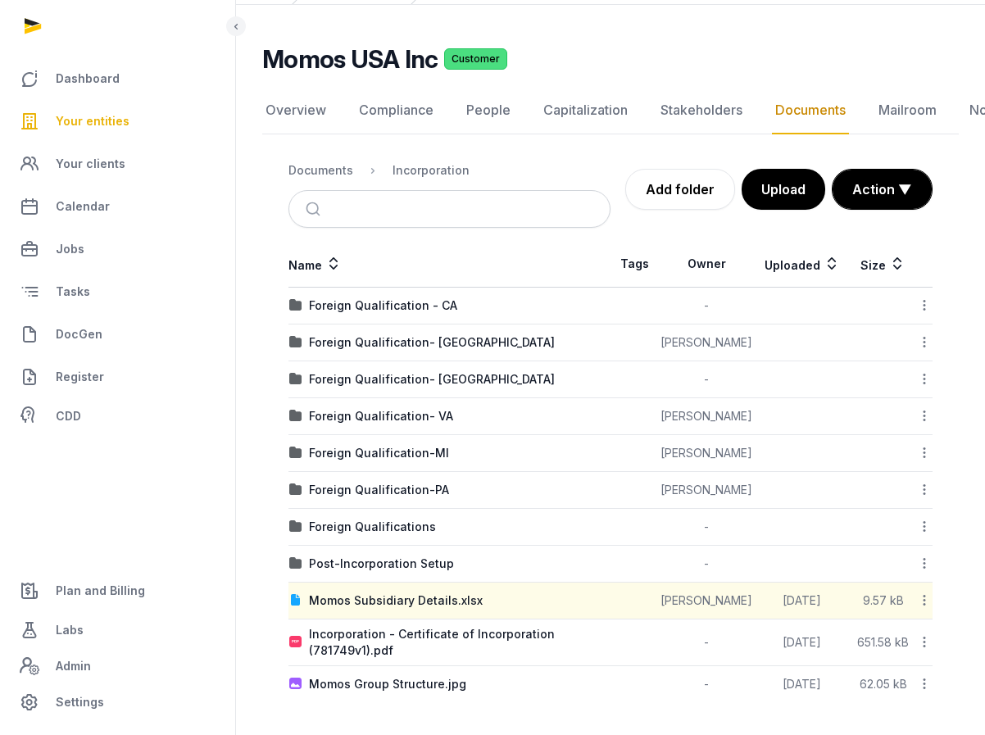
click at [922, 601] on icon at bounding box center [924, 600] width 15 height 17
click at [868, 639] on div "Download" at bounding box center [865, 642] width 131 height 29
